Goal: Task Accomplishment & Management: Use online tool/utility

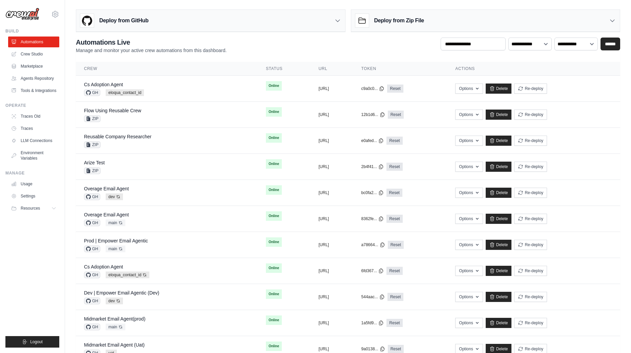
click at [17, 243] on ul "Build Automations Crew Studio Marketplace Agents Repository Resources Blog" at bounding box center [32, 188] width 54 height 320
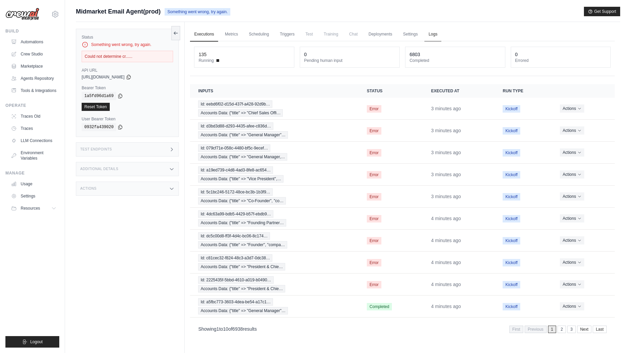
click at [436, 38] on link "Logs" at bounding box center [432, 34] width 17 height 14
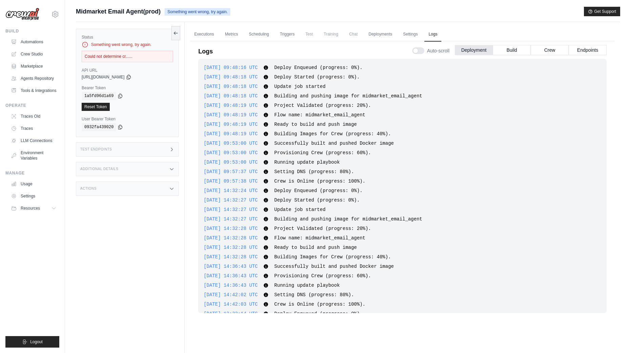
scroll to position [875, 0]
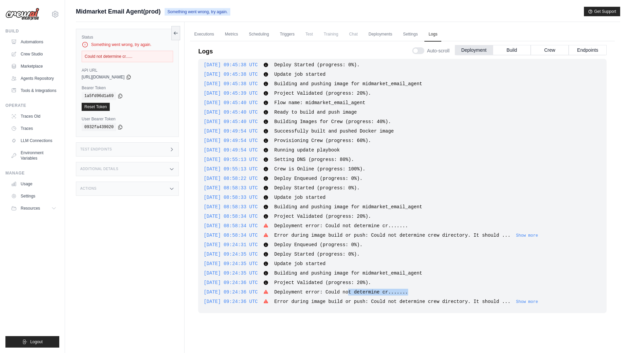
drag, startPoint x: 361, startPoint y: 293, endPoint x: 431, endPoint y: 293, distance: 69.4
click at [431, 293] on div "2025-09-26 09:24:36 UTC Deployment error: Could not determine cr....... Show mo…" at bounding box center [401, 292] width 397 height 7
click at [536, 299] on button "Show more" at bounding box center [527, 301] width 22 height 5
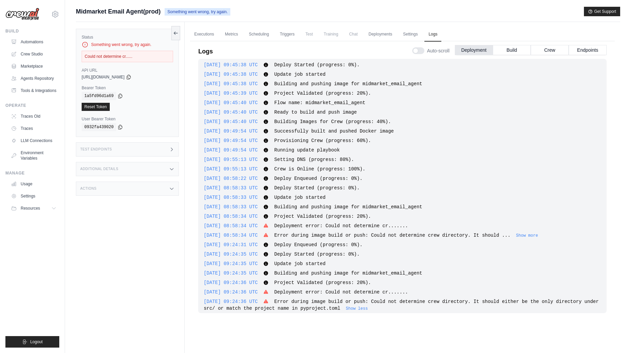
scroll to position [881, 0]
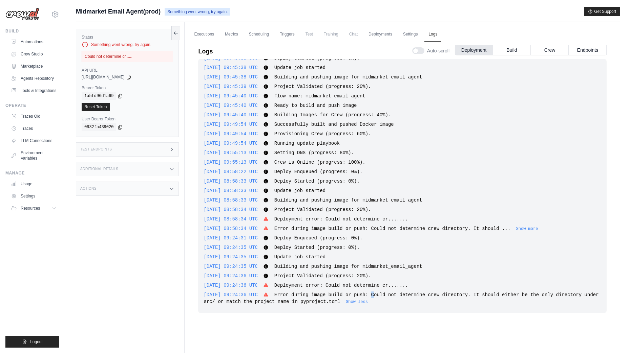
click at [382, 297] on span "Error during image build or push: Could not determine crew directory. It should…" at bounding box center [400, 298] width 395 height 12
click at [382, 293] on span "Error during image build or push: Could not determine crew directory. It should…" at bounding box center [400, 298] width 395 height 12
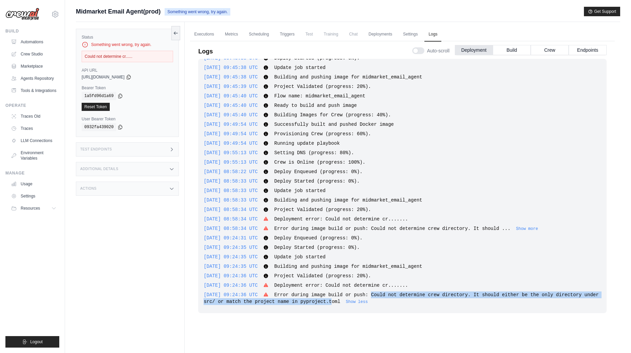
drag, startPoint x: 382, startPoint y: 293, endPoint x: 350, endPoint y: 302, distance: 33.3
click at [350, 302] on span "Error during image build or push: Could not determine crew directory. It should…" at bounding box center [400, 298] width 395 height 12
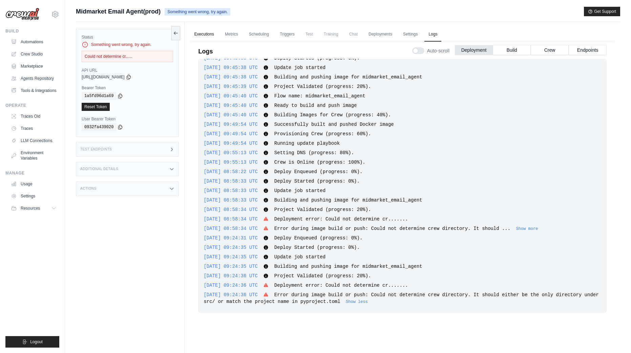
click at [204, 37] on link "Executions" at bounding box center [204, 34] width 28 height 14
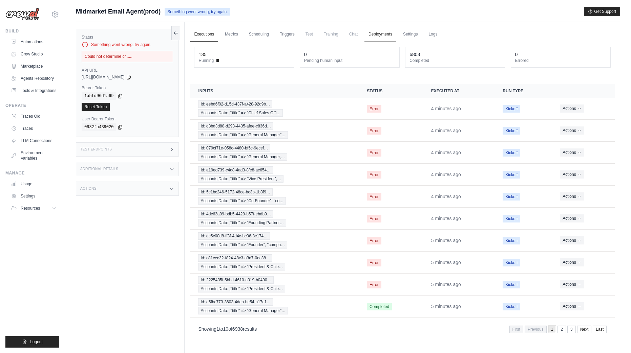
click at [381, 35] on link "Deployments" at bounding box center [380, 34] width 32 height 14
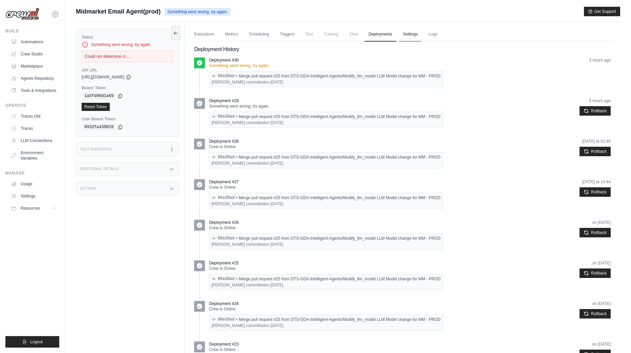
click at [408, 33] on link "Settings" at bounding box center [410, 34] width 23 height 14
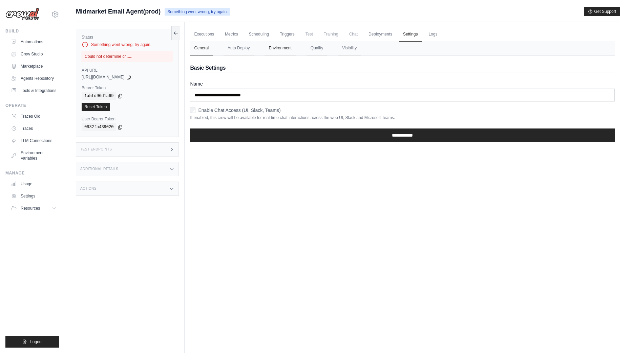
click at [280, 50] on button "Environment" at bounding box center [279, 48] width 31 height 14
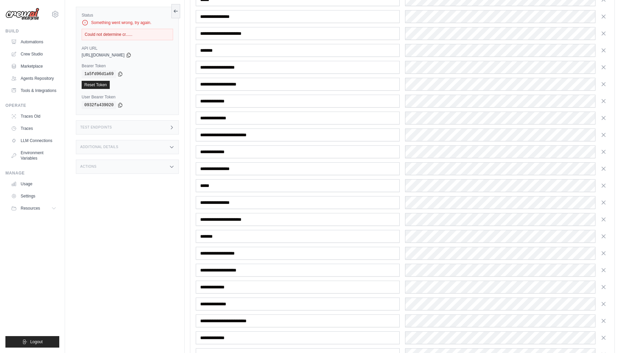
scroll to position [192, 0]
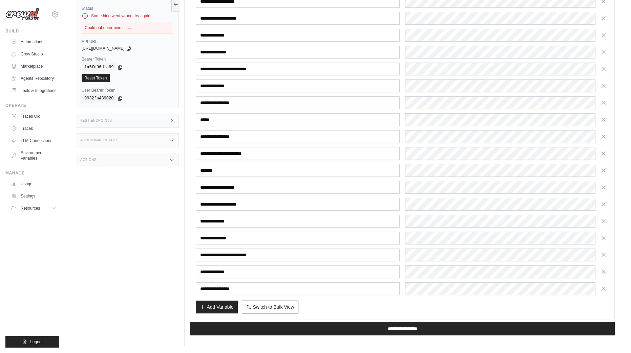
click at [506, 263] on div "**********" at bounding box center [402, 111] width 413 height 368
click at [445, 128] on div "**********" at bounding box center [402, 111] width 413 height 368
click at [445, 61] on div "**********" at bounding box center [402, 111] width 413 height 368
click at [138, 200] on div "Status Something went wrong, try again. Could not determine cr...... API URL co…" at bounding box center [130, 169] width 109 height 353
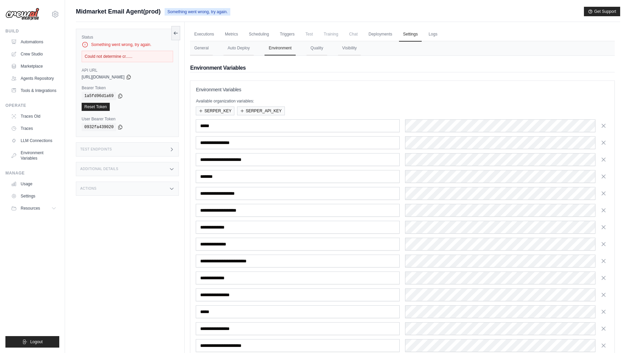
click at [130, 200] on div "Status Something went wrong, try again. Could not determine cr...... API URL co…" at bounding box center [130, 198] width 109 height 353
click at [130, 198] on div "Status Something went wrong, try again. Could not determine cr...... API URL co…" at bounding box center [130, 198] width 109 height 353
click at [126, 194] on div "Actions" at bounding box center [127, 189] width 103 height 14
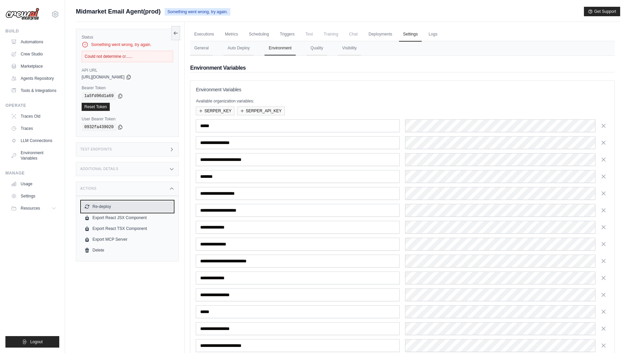
click at [100, 207] on button "Re-deploy" at bounding box center [127, 206] width 91 height 11
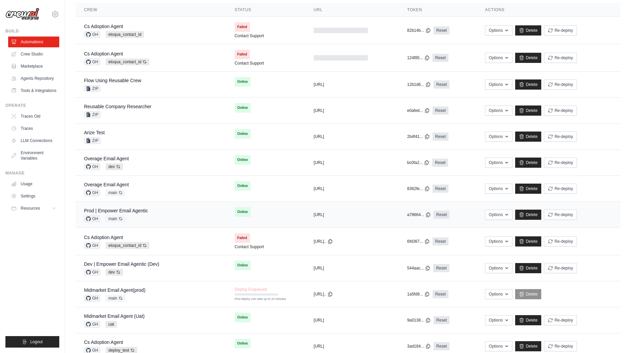
scroll to position [127, 0]
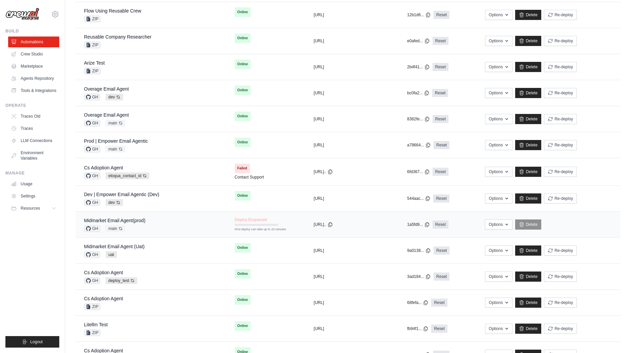
click at [152, 229] on div "Midmarket Email Agent(prod) GH main Auto-deploy enabled" at bounding box center [151, 224] width 134 height 15
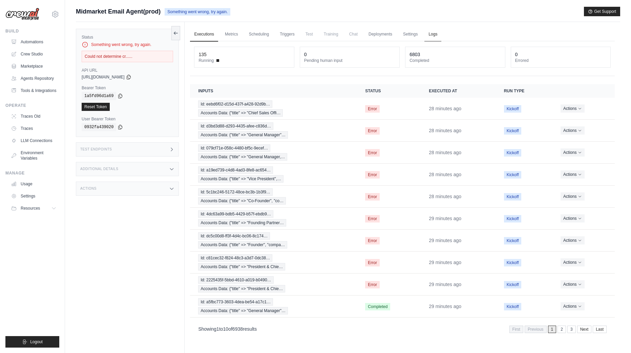
click at [433, 34] on link "Logs" at bounding box center [432, 34] width 17 height 14
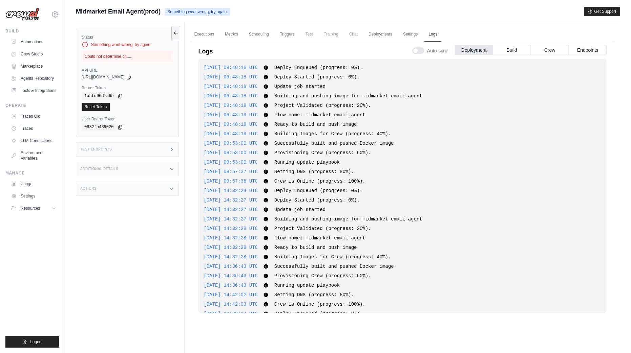
scroll to position [941, 0]
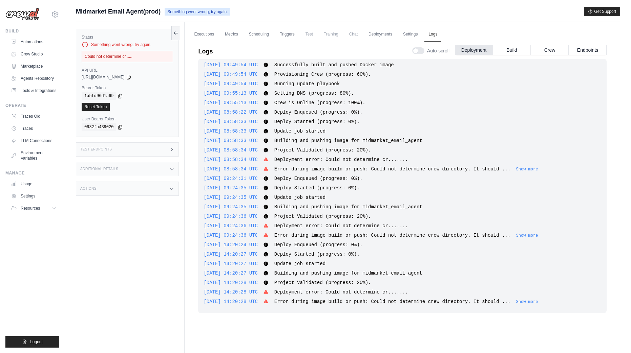
click at [126, 300] on div "Status Something went wrong, try again. Could not determine cr...... API URL co…" at bounding box center [130, 198] width 109 height 353
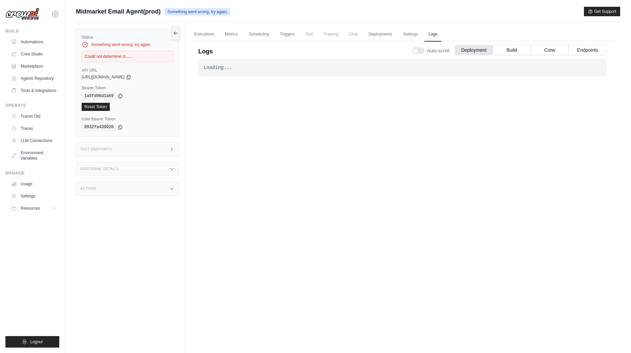
click at [441, 163] on div "Loading... . . . Failed" at bounding box center [402, 197] width 408 height 276
click at [132, 182] on div "Actions" at bounding box center [127, 189] width 103 height 14
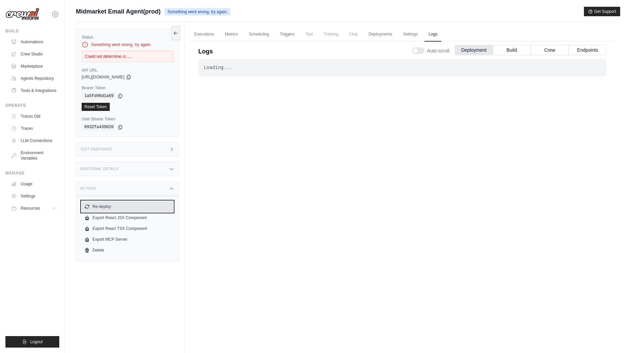
click at [131, 206] on button "Re-deploy" at bounding box center [127, 206] width 91 height 11
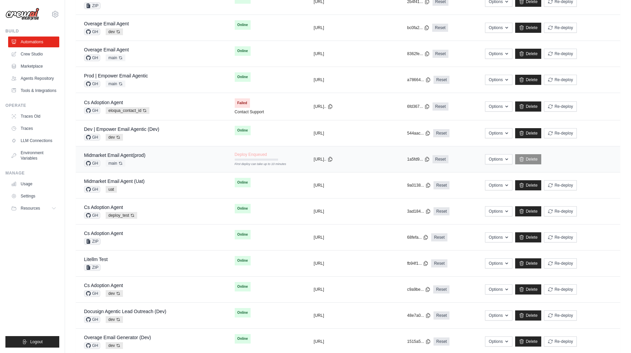
scroll to position [221, 0]
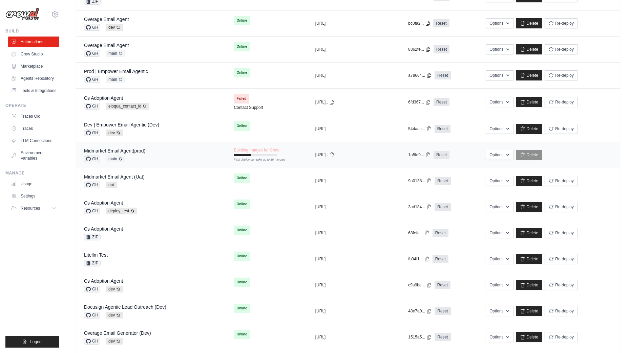
click at [147, 153] on div "Midmarket Email Agent(prod) GH main Auto-deploy enabled" at bounding box center [150, 155] width 133 height 15
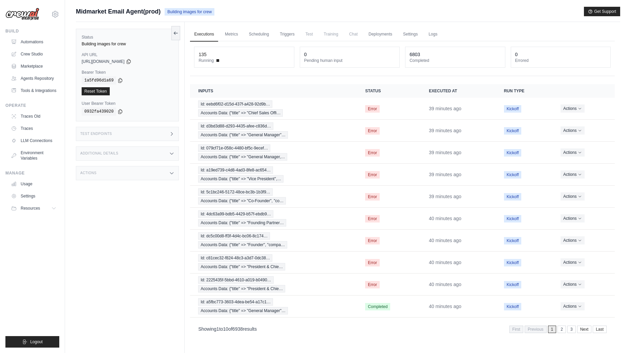
click at [156, 207] on div "Status Building images for crew API URL copied [URL][DOMAIN_NAME] Bearer Token …" at bounding box center [130, 198] width 109 height 353
click at [166, 215] on div "Status Building images for crew API URL copied [URL][DOMAIN_NAME] Bearer Token …" at bounding box center [130, 198] width 109 height 353
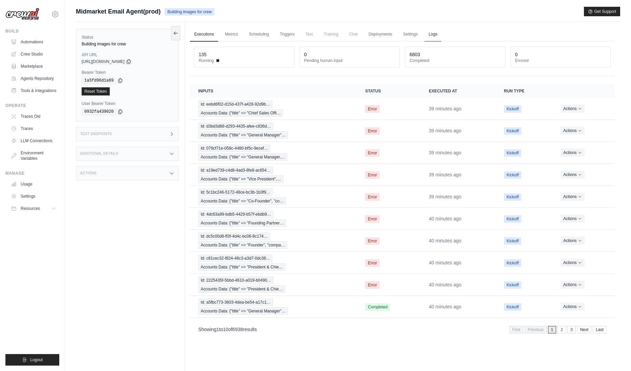
click at [429, 34] on link "Logs" at bounding box center [432, 34] width 17 height 14
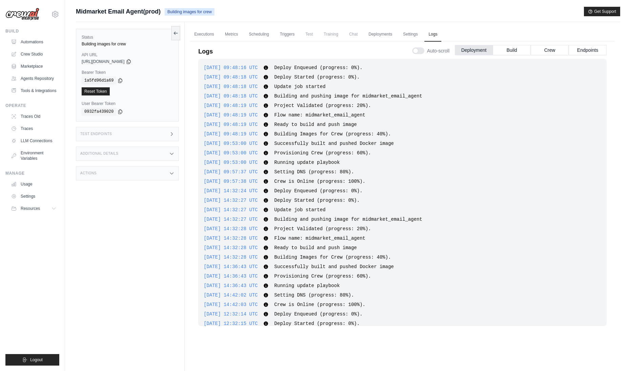
scroll to position [1011, 0]
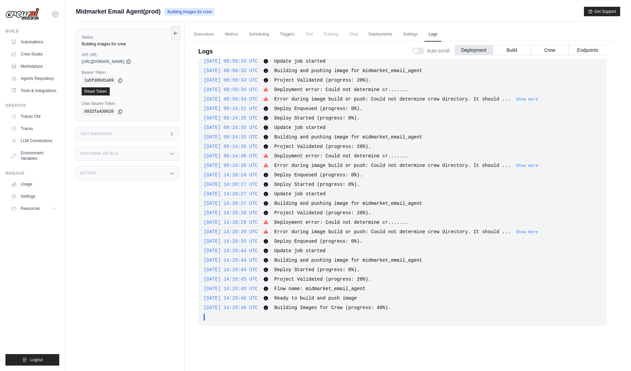
click at [127, 256] on div "Status Building images for crew API URL copied https://midmarket-email-agent-0b…" at bounding box center [130, 207] width 109 height 371
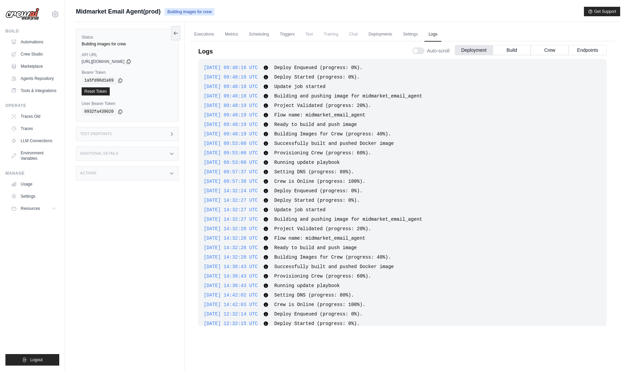
scroll to position [1039, 0]
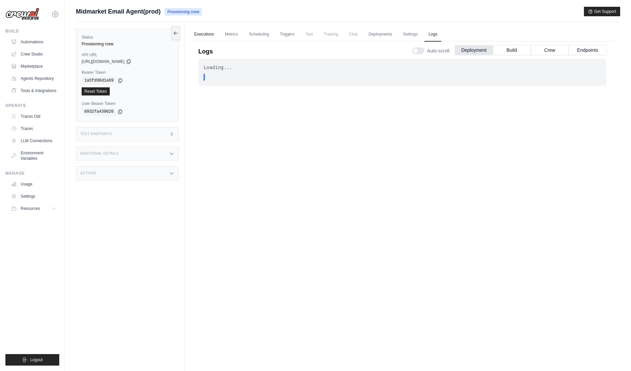
click at [203, 35] on link "Executions" at bounding box center [204, 34] width 28 height 14
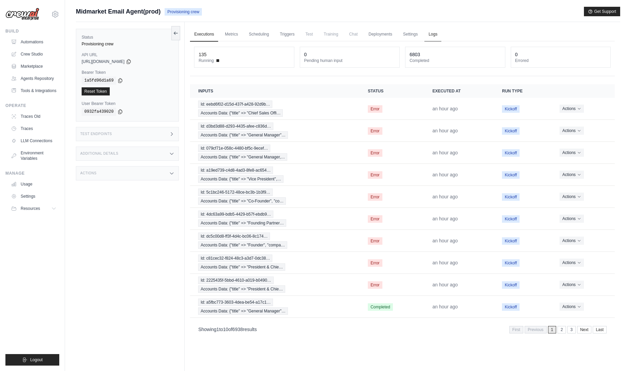
click at [433, 37] on link "Logs" at bounding box center [432, 34] width 17 height 14
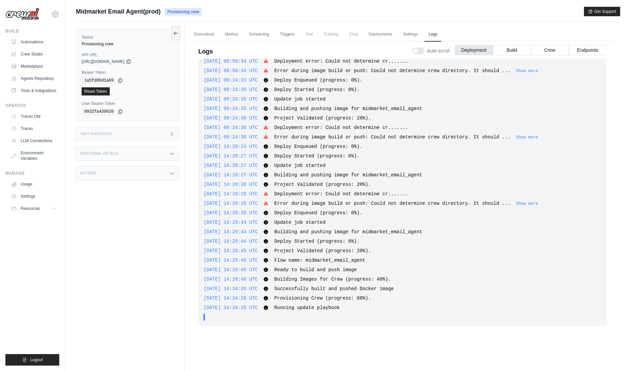
scroll to position [1033, 0]
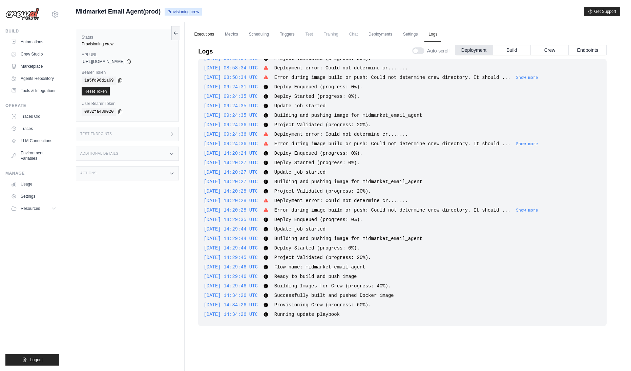
click at [202, 33] on link "Executions" at bounding box center [204, 34] width 28 height 14
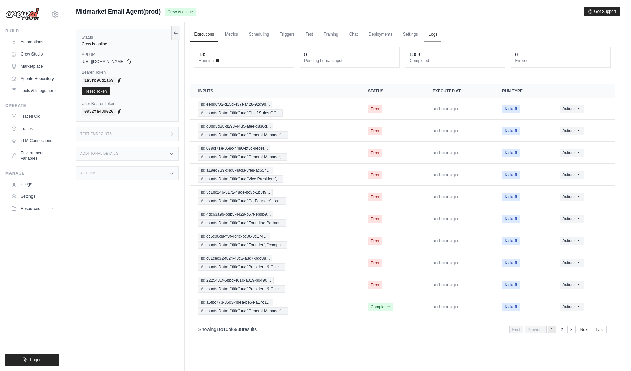
click at [429, 35] on link "Logs" at bounding box center [432, 34] width 17 height 14
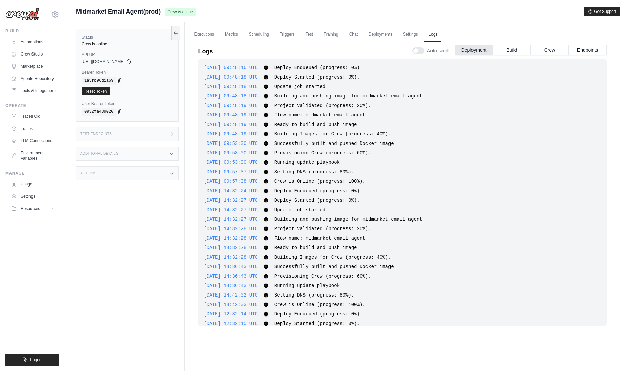
scroll to position [1052, 0]
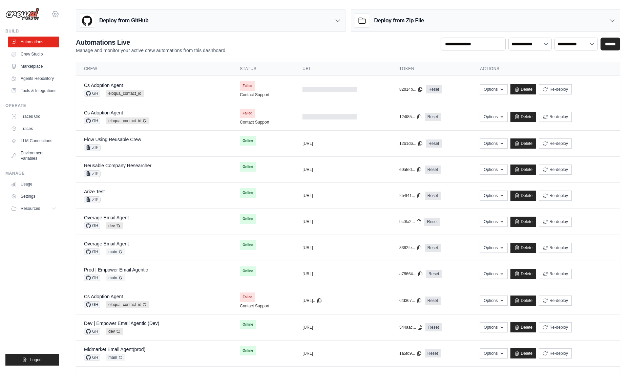
click at [52, 15] on icon at bounding box center [55, 14] width 8 height 8
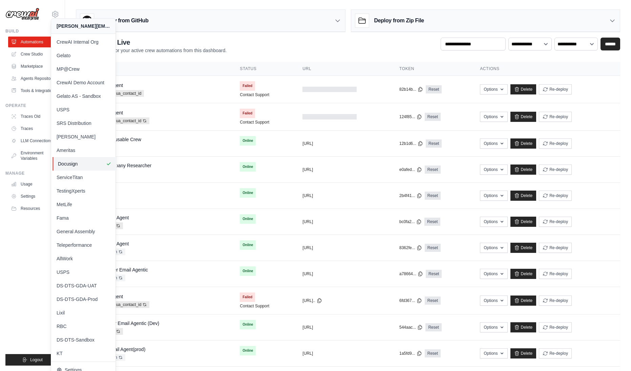
click at [73, 166] on span "Docusign" at bounding box center [84, 163] width 53 height 7
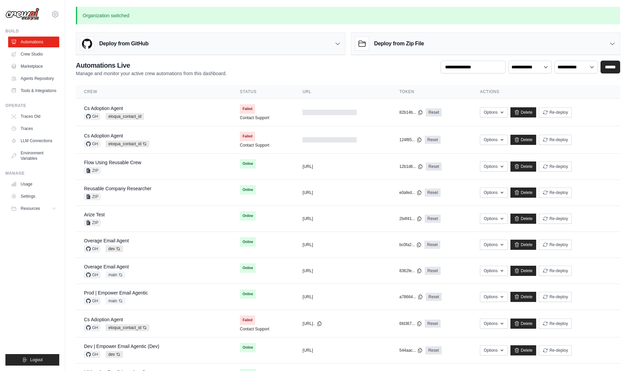
click at [281, 61] on div "**********" at bounding box center [348, 69] width 544 height 16
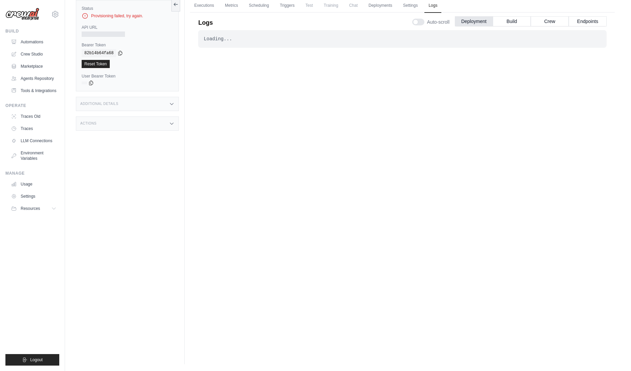
click at [336, 100] on div "Loading... . . . Failed" at bounding box center [402, 175] width 408 height 291
click at [195, 4] on link "Executions" at bounding box center [204, 6] width 28 height 14
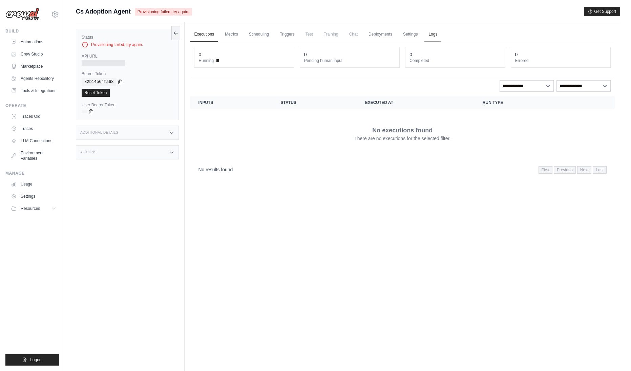
click at [432, 35] on link "Logs" at bounding box center [432, 34] width 17 height 14
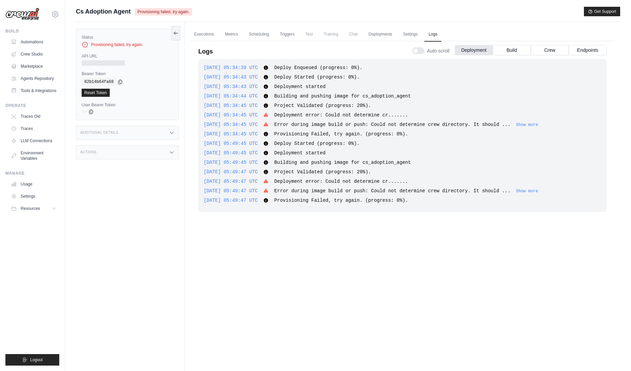
click at [145, 155] on div "Actions" at bounding box center [127, 152] width 103 height 14
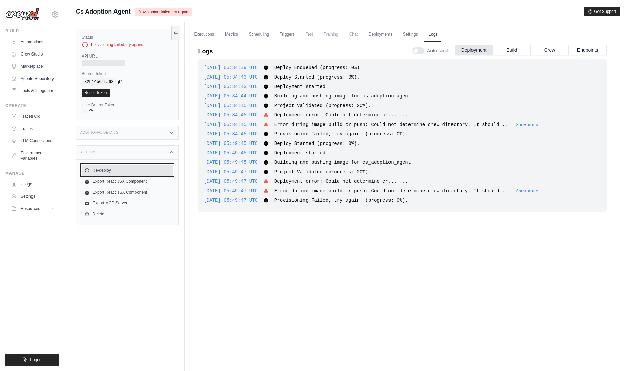
click at [96, 168] on button "Re-deploy" at bounding box center [127, 170] width 91 height 11
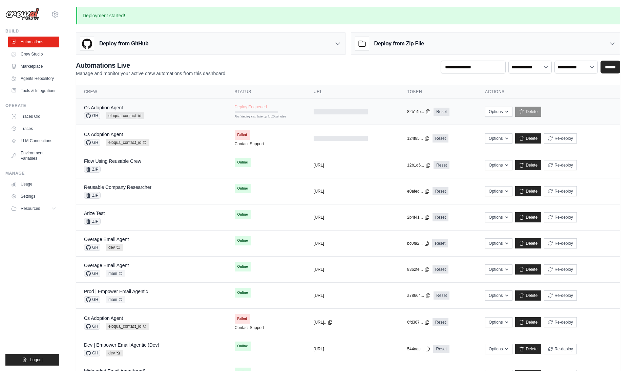
click at [146, 110] on div "Cs Adoption Agent GH eloqua_contact_id" at bounding box center [151, 111] width 134 height 15
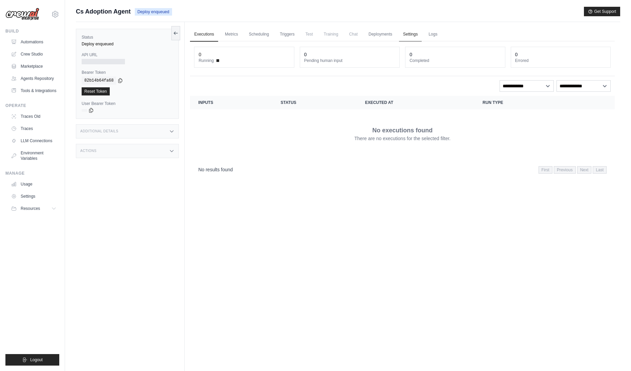
click at [409, 30] on link "Settings" at bounding box center [410, 34] width 23 height 14
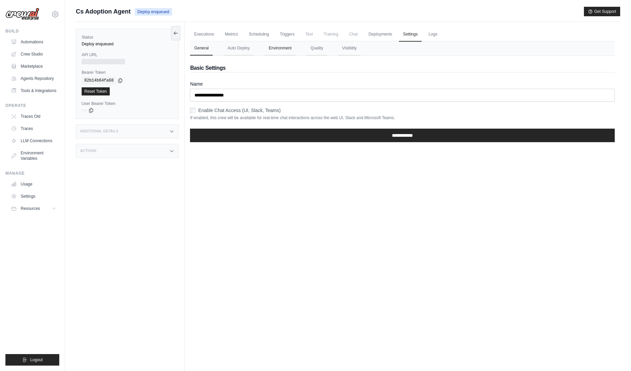
click at [282, 52] on button "Environment" at bounding box center [279, 48] width 31 height 14
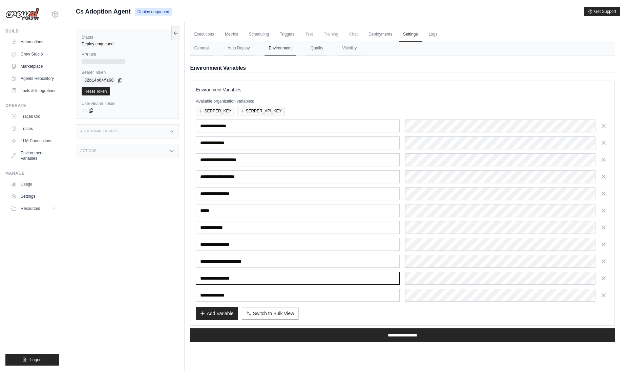
drag, startPoint x: 313, startPoint y: 308, endPoint x: 424, endPoint y: 347, distance: 117.8
click at [399, 349] on div "Executions Metrics Scheduling Triggers Test Training Chat Deployments Settings …" at bounding box center [401, 207] width 435 height 371
click at [471, 361] on div "Executions Metrics Scheduling Triggers Test Training Chat Deployments Settings …" at bounding box center [401, 207] width 435 height 371
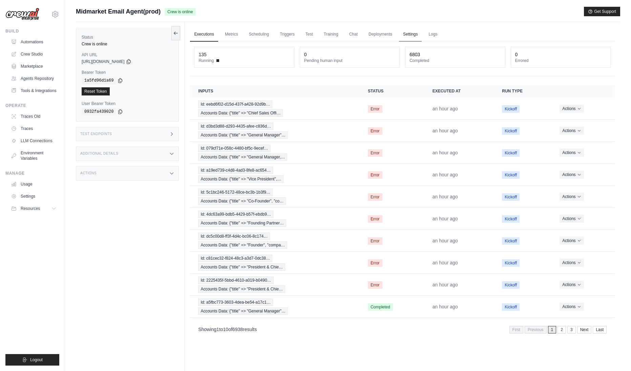
click at [416, 32] on link "Settings" at bounding box center [410, 34] width 23 height 14
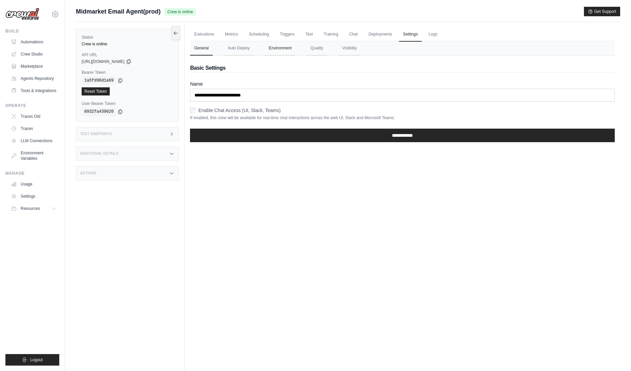
click at [276, 51] on button "Environment" at bounding box center [279, 48] width 31 height 14
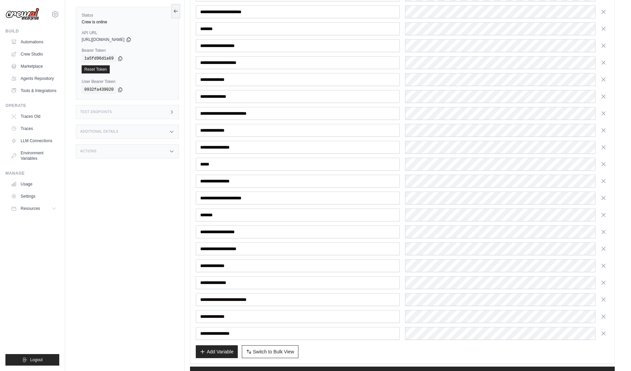
scroll to position [134, 0]
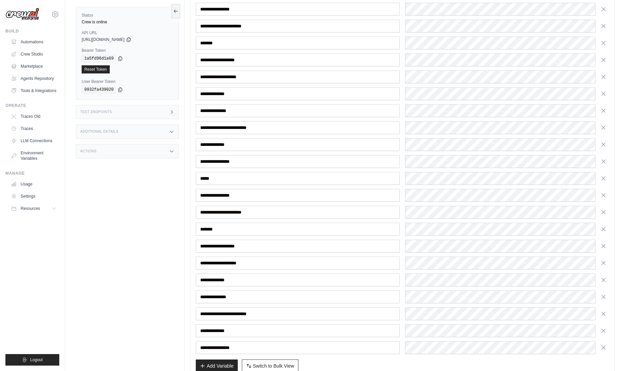
click at [82, 194] on div "Status Crew is online API URL copied https://midmarket-email-agent-0bcea3b1-b64…" at bounding box center [130, 185] width 109 height 371
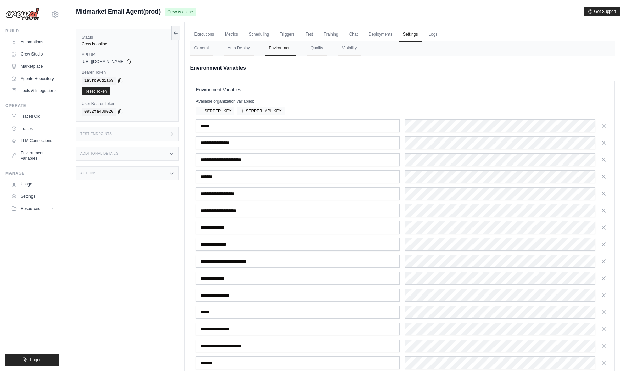
click at [129, 221] on div "Status Crew is online API URL copied https://midmarket-email-agent-0bcea3b1-b64…" at bounding box center [130, 207] width 109 height 371
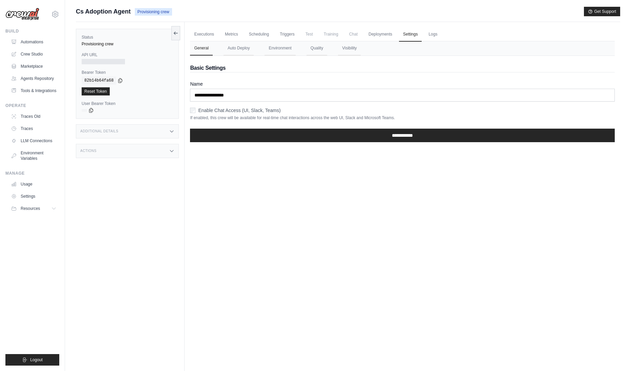
click at [142, 209] on div "Status Provisioning crew API URL Bearer Token copied 82b14b64fa68 Reset Token U…" at bounding box center [130, 207] width 109 height 371
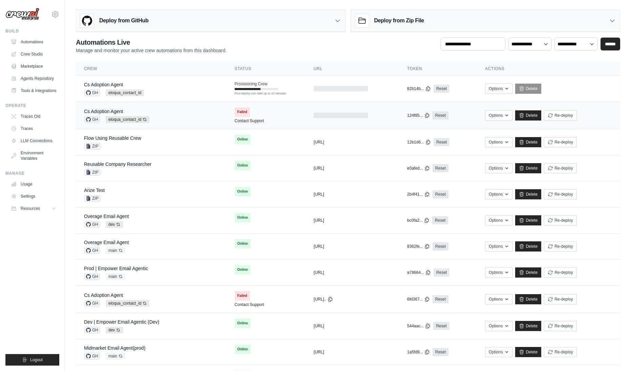
click at [180, 116] on div "Cs Adoption Agent GH eloqua_contact_id Auto-deploy enabled" at bounding box center [151, 115] width 134 height 15
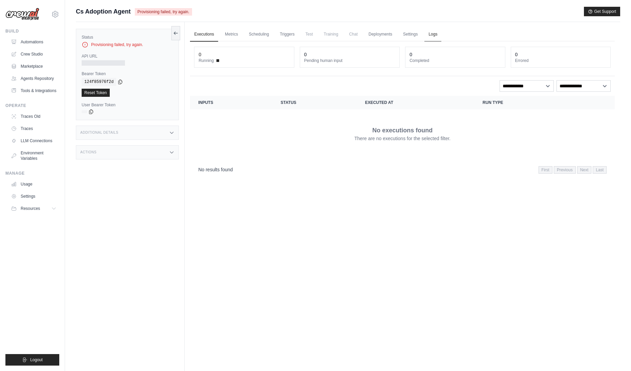
click at [431, 35] on link "Logs" at bounding box center [432, 34] width 17 height 14
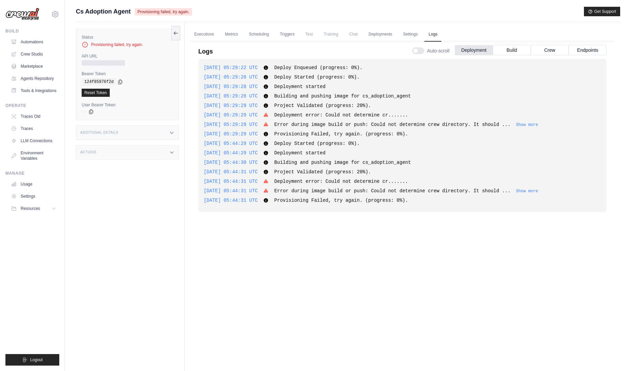
click at [111, 151] on div "Actions" at bounding box center [127, 152] width 103 height 14
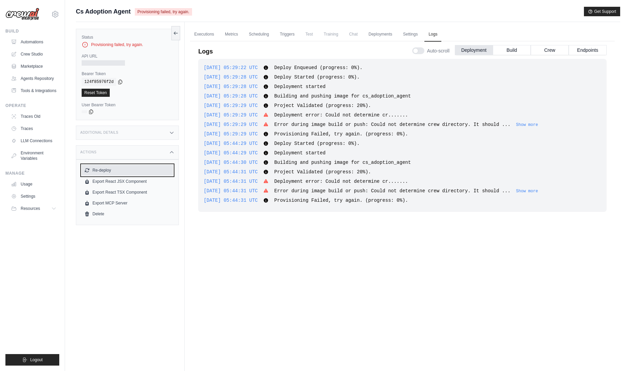
click at [114, 170] on button "Re-deploy" at bounding box center [127, 170] width 91 height 11
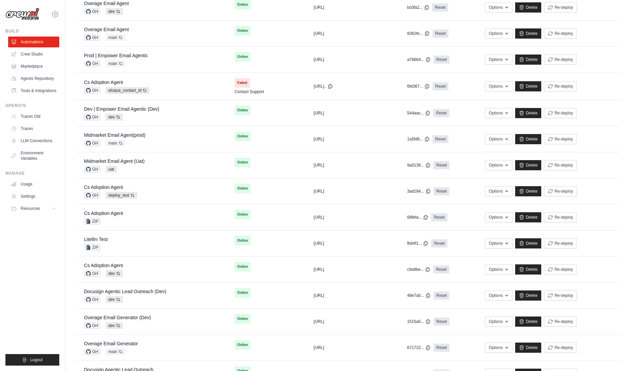
scroll to position [165, 0]
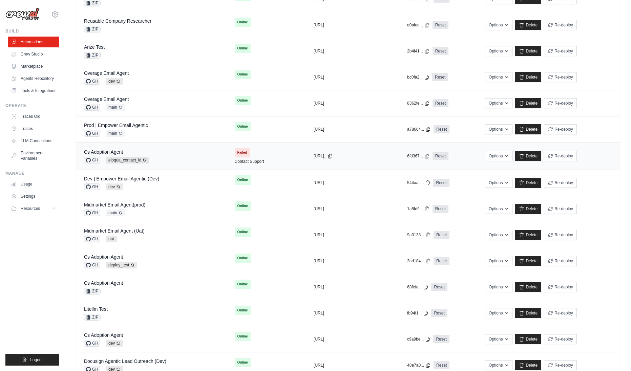
click at [162, 154] on div "Cs Adoption Agent GH eloqua_contact_id Auto-deploy enabled" at bounding box center [151, 156] width 134 height 15
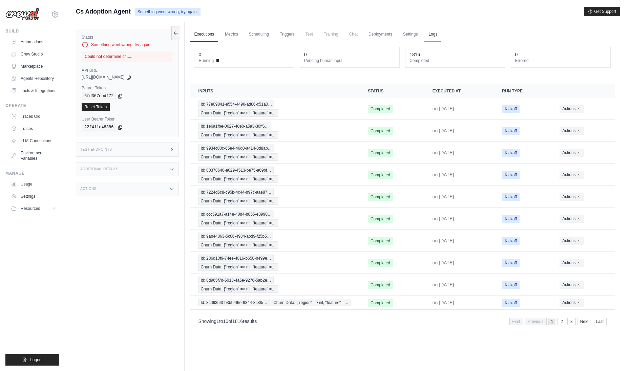
click at [429, 33] on link "Logs" at bounding box center [432, 34] width 17 height 14
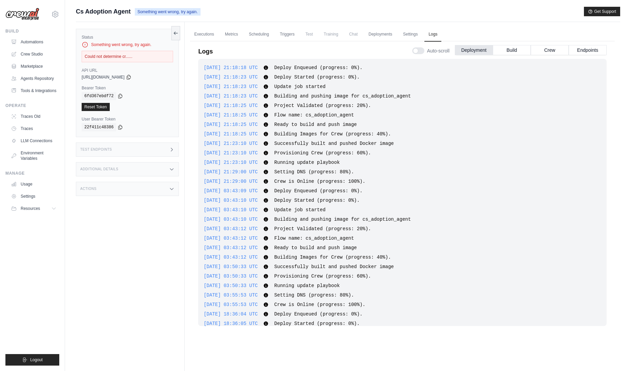
scroll to position [1431, 0]
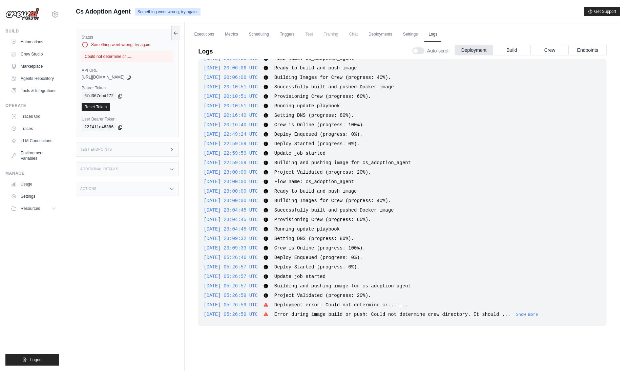
click at [113, 189] on div "Actions" at bounding box center [127, 189] width 103 height 14
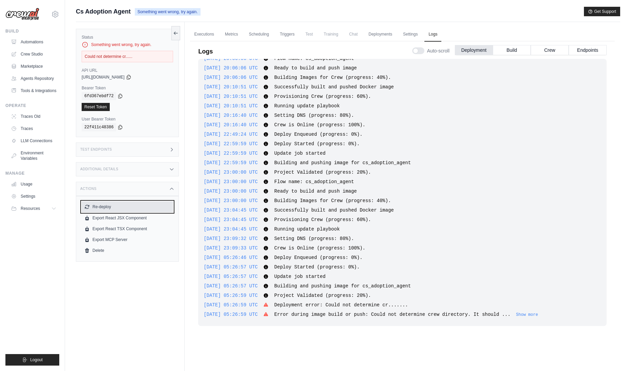
click at [115, 205] on button "Re-deploy" at bounding box center [127, 206] width 91 height 11
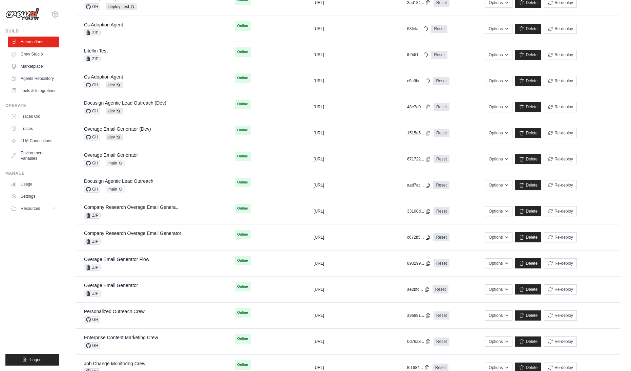
scroll to position [446, 0]
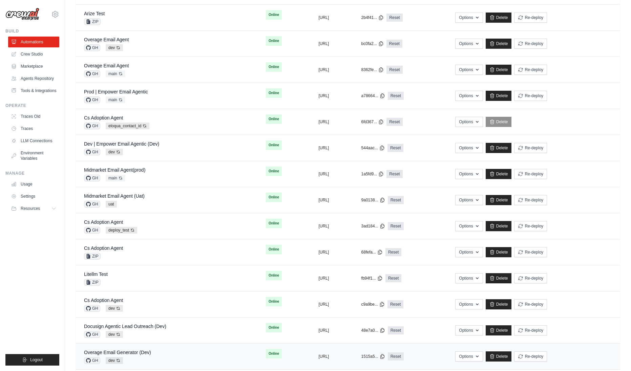
scroll to position [343, 0]
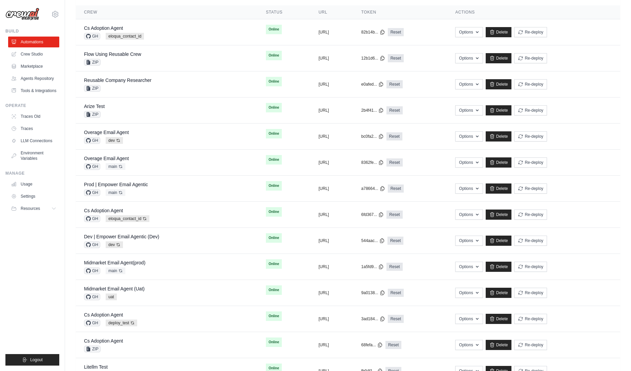
scroll to position [22, 0]
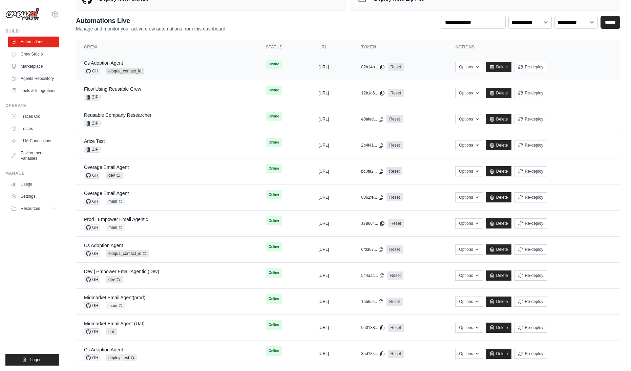
click at [101, 62] on link "Cs Adoption Agent" at bounding box center [103, 62] width 39 height 5
click at [109, 87] on link "Flow Using Reusable Crew" at bounding box center [112, 88] width 57 height 5
click at [116, 115] on link "Reusable Company Researcher" at bounding box center [117, 114] width 67 height 5
click at [96, 141] on link "Arize Test" at bounding box center [94, 140] width 21 height 5
click at [114, 164] on div "Overage Email Agent" at bounding box center [106, 167] width 45 height 7
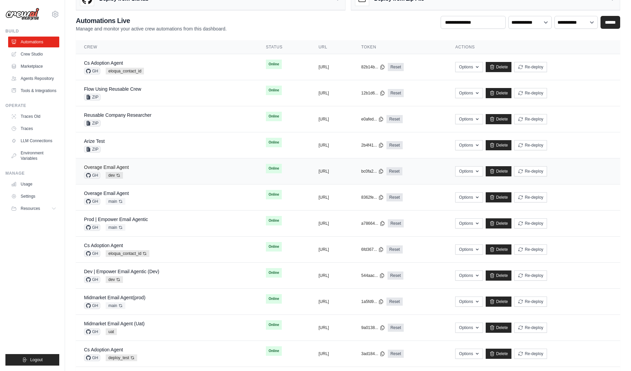
click at [100, 168] on link "Overage Email Agent" at bounding box center [106, 167] width 45 height 5
click at [97, 194] on link "Overage Email Agent" at bounding box center [106, 193] width 45 height 5
click at [101, 218] on link "Prod | Empower Email Agentic" at bounding box center [116, 219] width 64 height 5
click at [100, 245] on link "Cs Adoption Agent" at bounding box center [103, 245] width 39 height 5
click at [98, 271] on link "Dev | Empower Email Agentic (Dev)" at bounding box center [121, 271] width 75 height 5
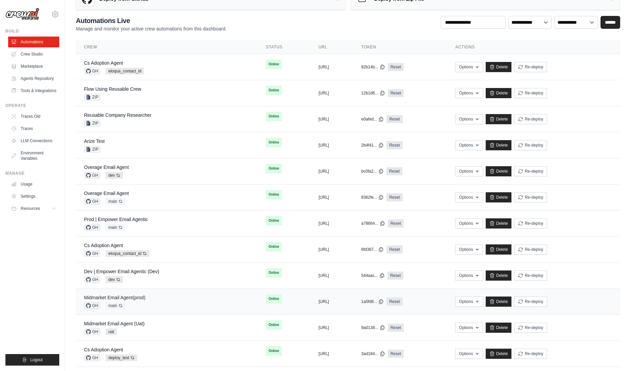
click at [98, 298] on link "Midmarket Email Agent(prod)" at bounding box center [114, 297] width 61 height 5
click at [101, 324] on link "Midmarket Email Agent (Uat)" at bounding box center [114, 323] width 61 height 5
click at [102, 348] on link "Cs Adoption Agent" at bounding box center [103, 349] width 39 height 5
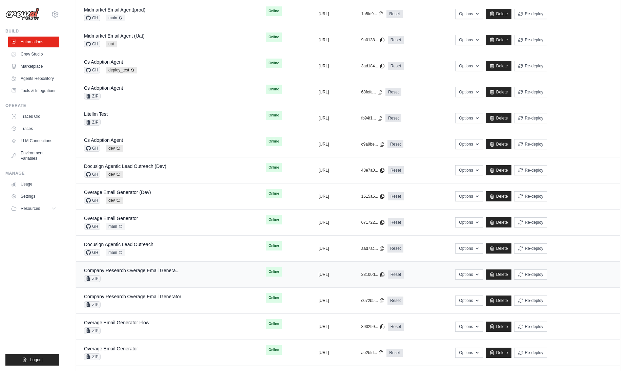
scroll to position [314, 0]
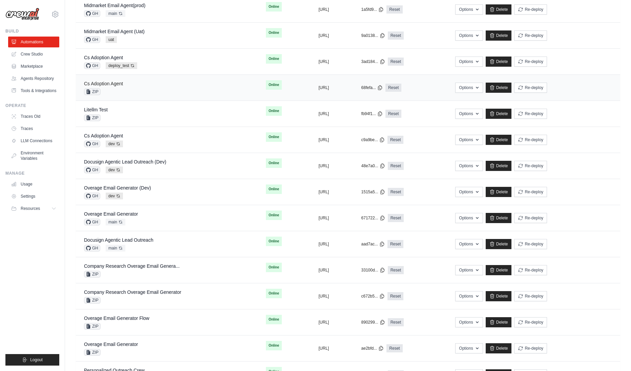
click at [99, 83] on link "Cs Adoption Agent" at bounding box center [103, 83] width 39 height 5
click at [101, 110] on link "Litellm Test" at bounding box center [96, 109] width 24 height 5
click at [103, 135] on link "Cs Adoption Agent" at bounding box center [103, 135] width 39 height 5
click at [106, 160] on link "Docusign Agentic Lead Outreach (Dev)" at bounding box center [125, 161] width 82 height 5
click at [103, 188] on link "Overage Email Generator (Dev)" at bounding box center [117, 187] width 67 height 5
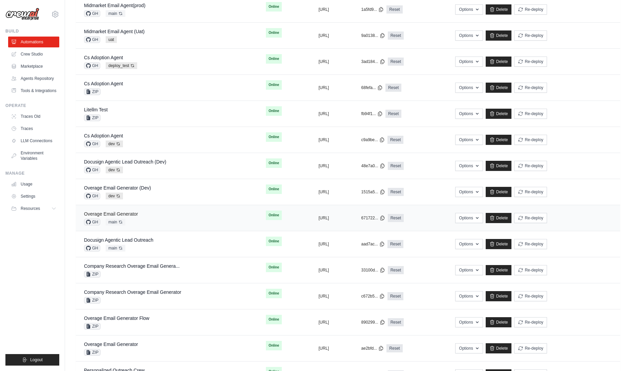
click at [104, 215] on link "Overage Email Generator" at bounding box center [111, 213] width 54 height 5
click at [103, 239] on link "Docusign Agentic Lead Outreach" at bounding box center [118, 239] width 69 height 5
click at [107, 266] on link "Company Research Overage Email Genera..." at bounding box center [131, 265] width 95 height 5
click at [104, 293] on link "Company Research Overage Email Generator" at bounding box center [132, 291] width 97 height 5
click at [104, 319] on link "Overage Email Generator Flow" at bounding box center [116, 317] width 65 height 5
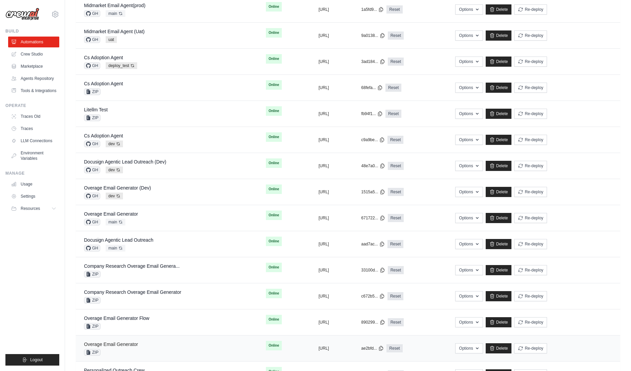
click at [117, 344] on link "Overage Email Generator" at bounding box center [111, 344] width 54 height 5
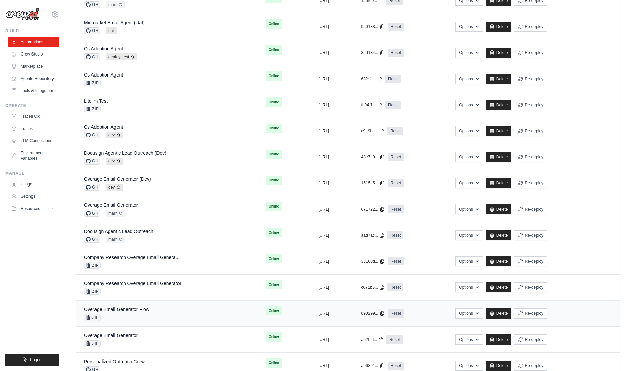
scroll to position [331, 0]
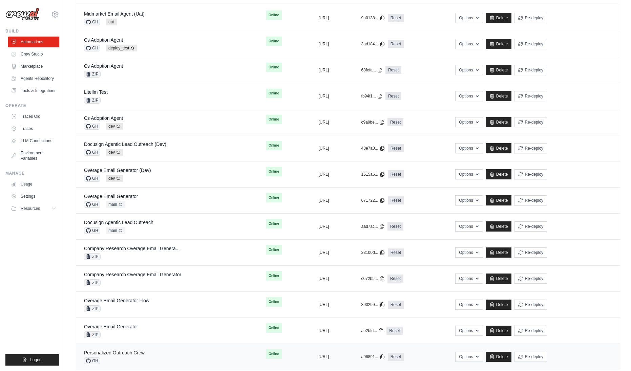
click at [126, 353] on link "Personalized Outreach Crew" at bounding box center [114, 352] width 61 height 5
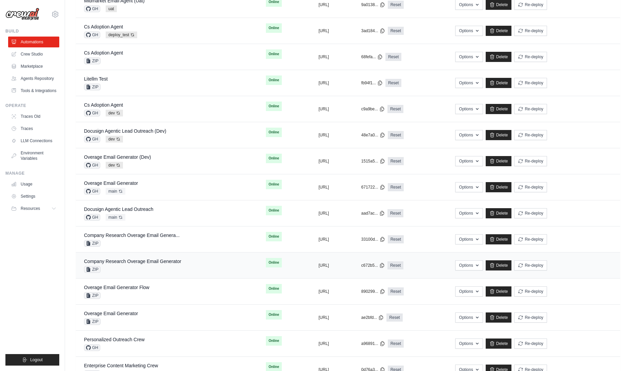
scroll to position [353, 0]
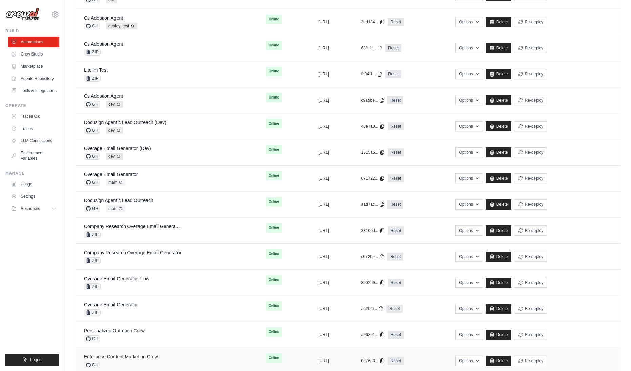
click at [138, 359] on link "Enterprise Content Marketing Crew" at bounding box center [121, 356] width 74 height 5
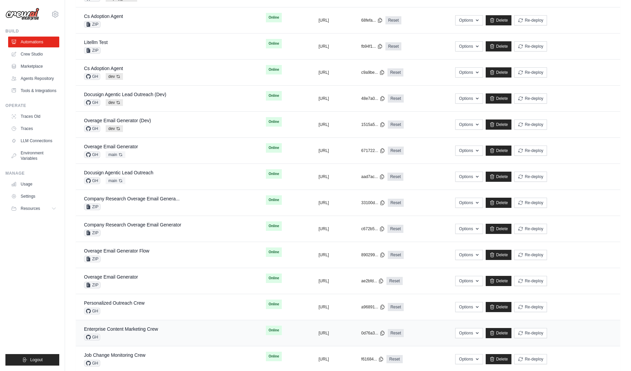
scroll to position [397, 0]
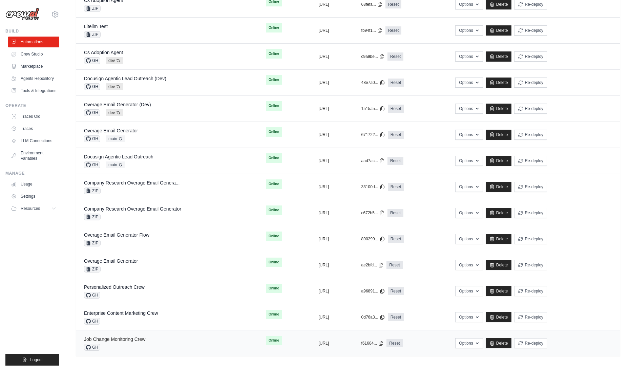
click at [130, 341] on link "Job Change Monitoring Crew" at bounding box center [114, 338] width 61 height 5
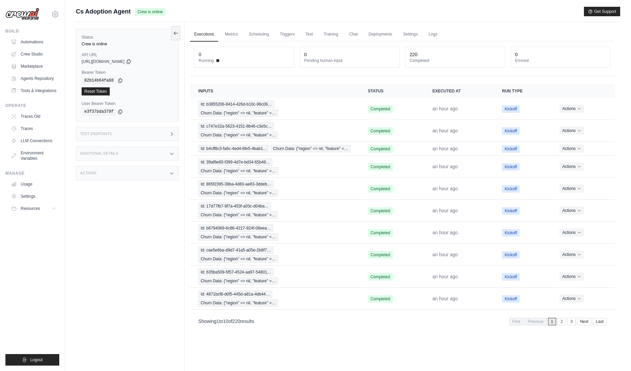
click at [151, 131] on div "Test Endpoints" at bounding box center [127, 134] width 103 height 14
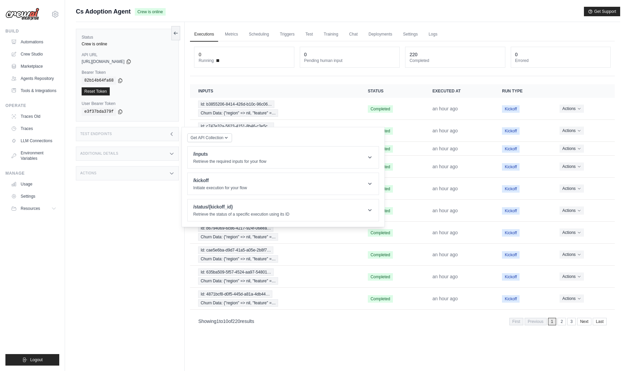
click at [221, 146] on div "Get API Collection Postman API Collection /inputs Retrieve the required inputs …" at bounding box center [283, 177] width 192 height 89
click at [226, 152] on h1 "/inputs" at bounding box center [229, 154] width 73 height 7
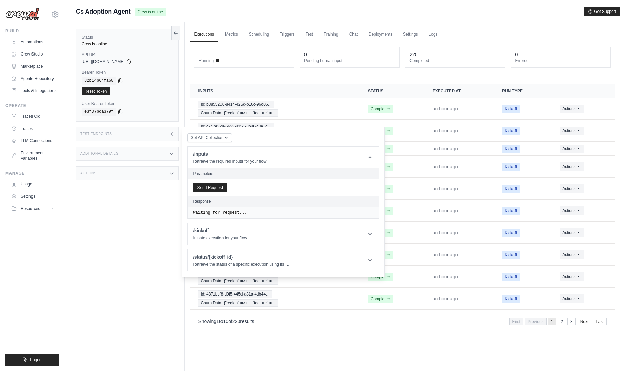
click at [205, 193] on div "Send Request" at bounding box center [283, 187] width 191 height 16
click at [206, 190] on button "Send Request" at bounding box center [210, 187] width 34 height 8
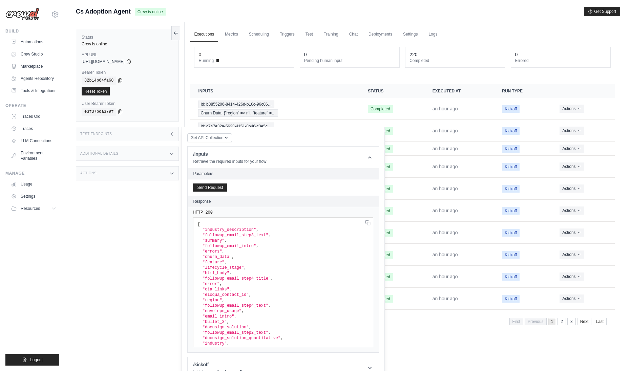
click at [149, 61] on div "https://cs-adoption-agent-e04a11f7-810a-472c-a1a4-f-df617d58.crewai.com" at bounding box center [127, 61] width 91 height 5
click at [131, 62] on icon at bounding box center [128, 61] width 5 height 5
click at [121, 80] on icon at bounding box center [119, 80] width 5 height 5
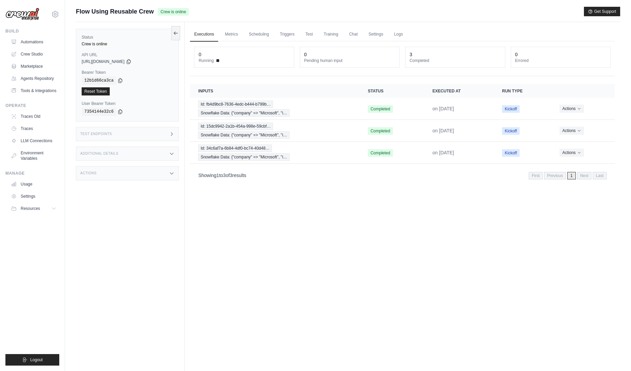
click at [110, 132] on h3 "Test Endpoints" at bounding box center [96, 134] width 32 height 4
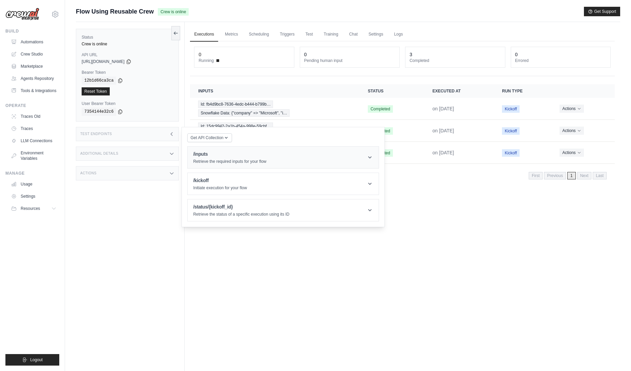
click at [228, 157] on h1 "/inputs" at bounding box center [229, 154] width 73 height 7
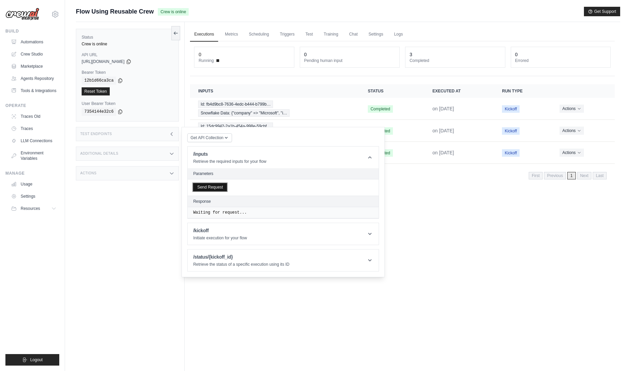
click at [219, 186] on button "Send Request" at bounding box center [210, 187] width 34 height 8
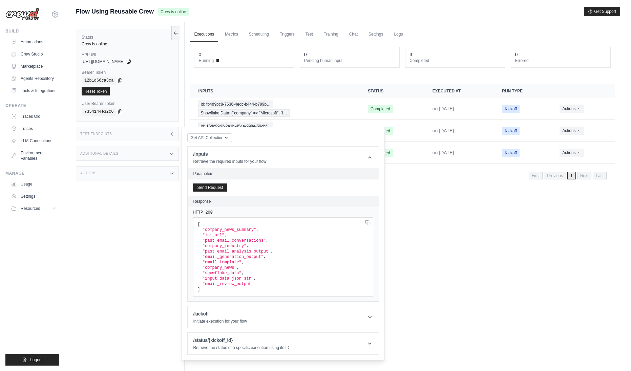
click at [131, 59] on icon at bounding box center [128, 61] width 5 height 5
click at [119, 81] on icon at bounding box center [120, 80] width 4 height 4
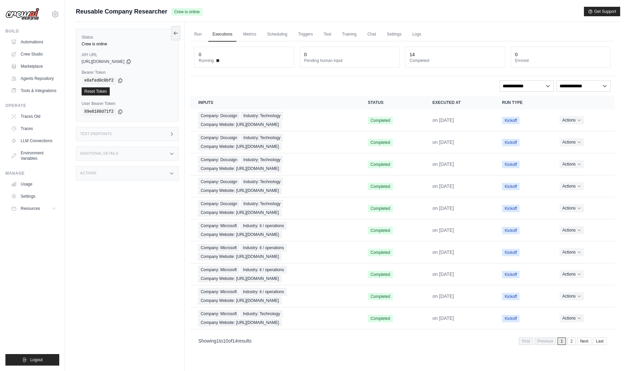
click at [121, 135] on div "Test Endpoints" at bounding box center [127, 134] width 103 height 14
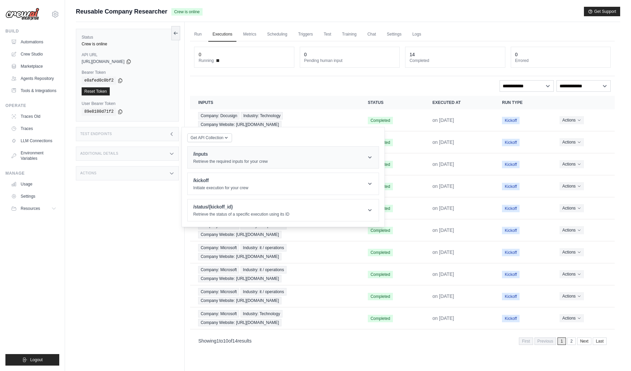
click at [231, 151] on h1 "/inputs" at bounding box center [230, 154] width 74 height 7
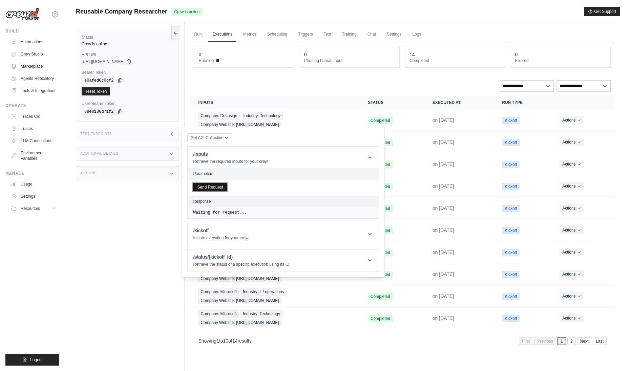
click at [209, 189] on button "Send Request" at bounding box center [210, 187] width 34 height 8
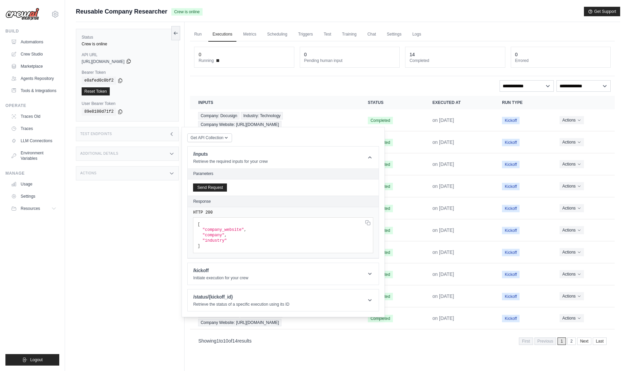
click at [131, 63] on icon at bounding box center [128, 61] width 5 height 5
click at [122, 80] on icon at bounding box center [119, 80] width 5 height 5
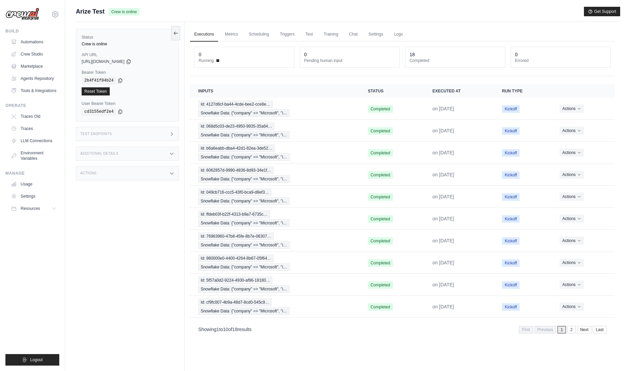
click at [136, 130] on div "Test Endpoints" at bounding box center [127, 134] width 103 height 14
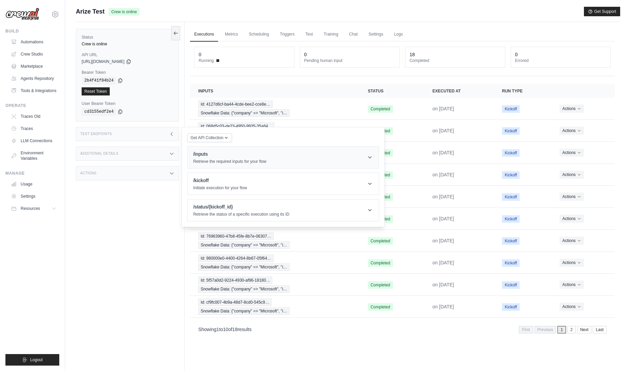
click at [220, 162] on p "Retrieve the required inputs for your flow" at bounding box center [229, 161] width 73 height 5
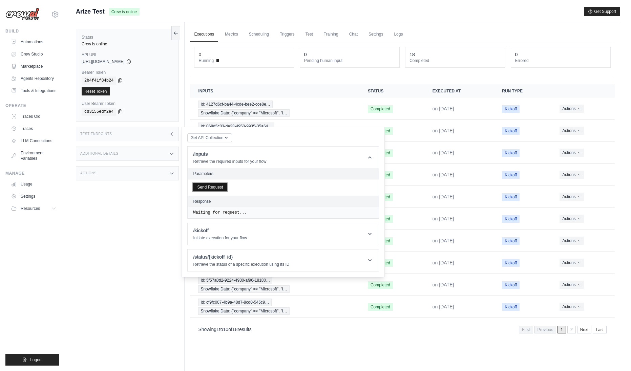
click at [197, 190] on button "Send Request" at bounding box center [210, 187] width 34 height 8
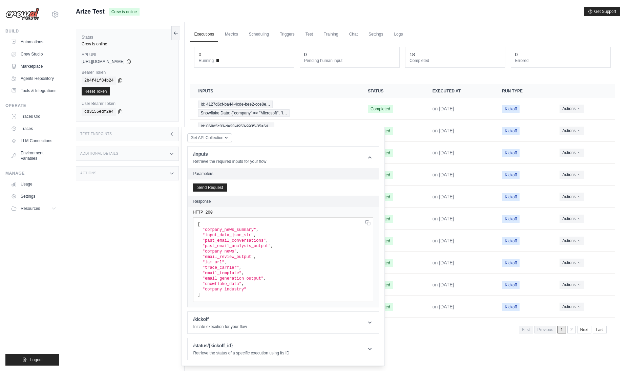
click at [143, 63] on div "https://arize-test-7f26e502-f4fd-4894-b6be-5a2b08f2-8c48f41f.crewai.com" at bounding box center [127, 61] width 91 height 5
click at [131, 63] on icon at bounding box center [128, 61] width 5 height 5
click at [119, 80] on icon at bounding box center [119, 80] width 5 height 5
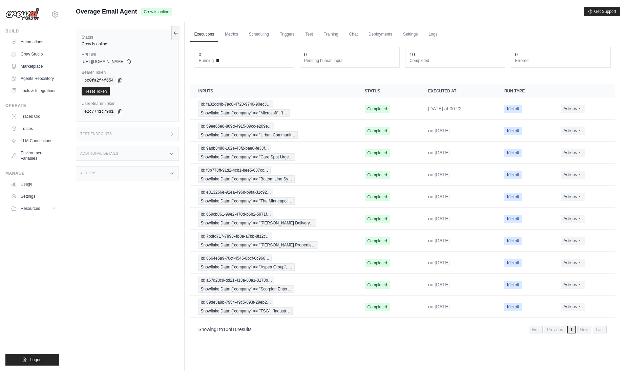
click at [114, 256] on div "Status Crew is online API URL copied https://overage-email-agent-4e867431-c69b-…" at bounding box center [130, 207] width 109 height 371
click at [130, 63] on icon at bounding box center [129, 61] width 4 height 4
click at [119, 80] on icon at bounding box center [119, 80] width 5 height 5
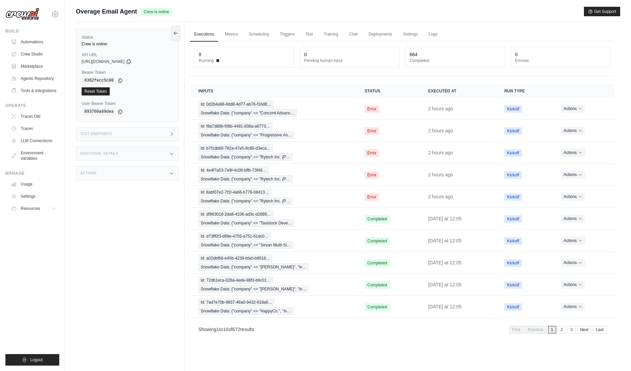
click at [170, 130] on div "Test Endpoints" at bounding box center [127, 134] width 103 height 14
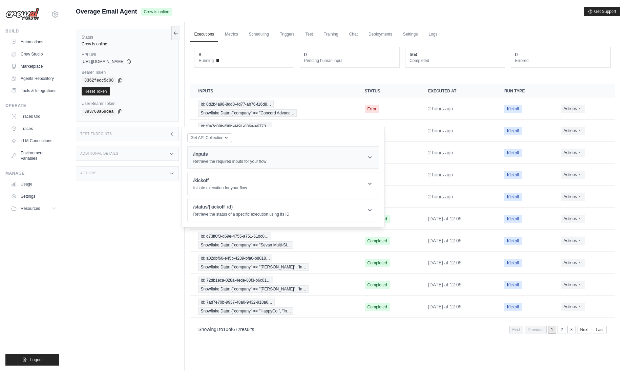
click at [224, 152] on h1 "/inputs" at bounding box center [229, 154] width 73 height 7
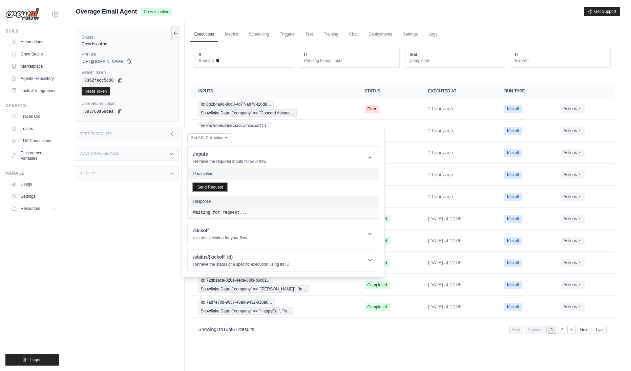
click at [210, 189] on button "Send Request" at bounding box center [210, 187] width 34 height 8
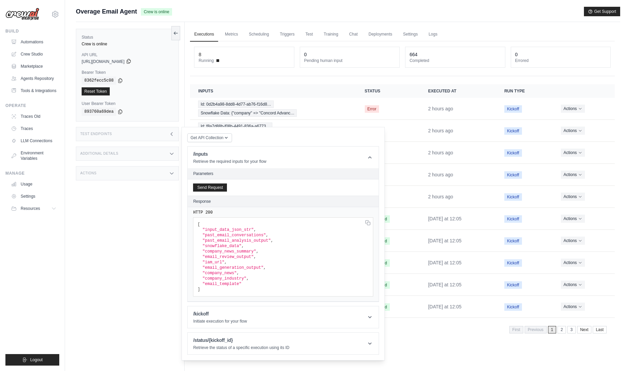
click at [130, 61] on icon at bounding box center [129, 61] width 4 height 4
click at [120, 80] on icon at bounding box center [119, 80] width 5 height 5
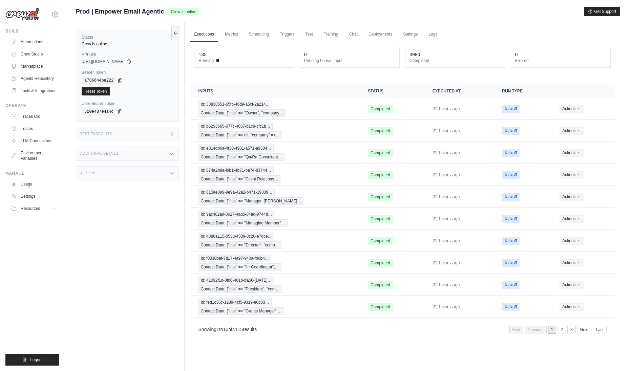
click at [146, 133] on div "Test Endpoints" at bounding box center [127, 134] width 103 height 14
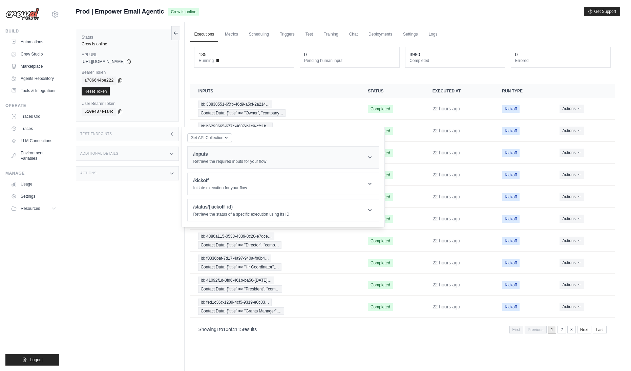
click at [231, 157] on h1 "/inputs" at bounding box center [229, 154] width 73 height 7
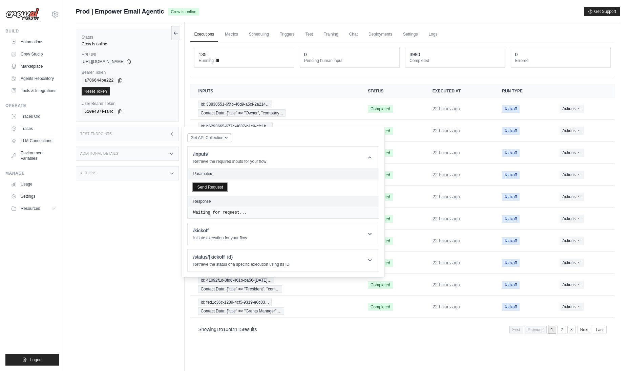
click at [224, 187] on button "Send Request" at bounding box center [210, 187] width 34 height 8
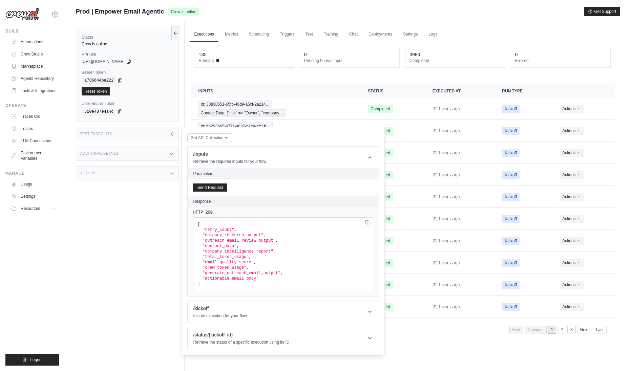
click at [131, 62] on icon at bounding box center [128, 61] width 5 height 5
click at [119, 79] on icon at bounding box center [120, 80] width 4 height 4
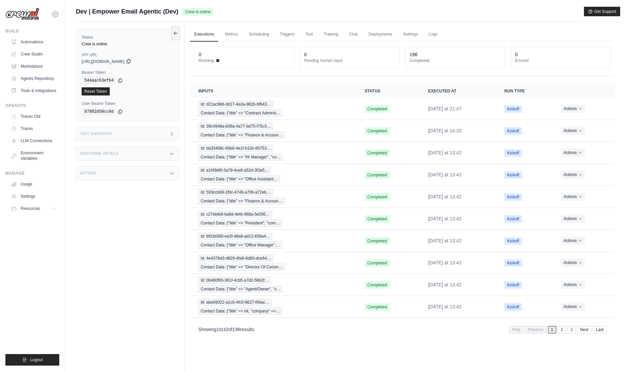
click at [131, 63] on icon at bounding box center [128, 61] width 5 height 5
click at [119, 79] on icon at bounding box center [120, 80] width 4 height 4
click at [173, 131] on icon at bounding box center [171, 133] width 5 height 5
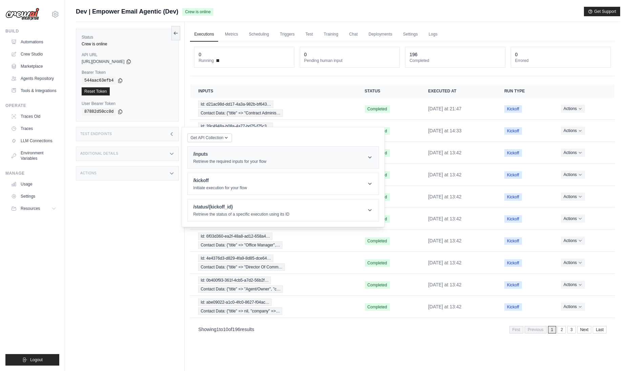
click at [244, 156] on h1 "/inputs" at bounding box center [229, 154] width 73 height 7
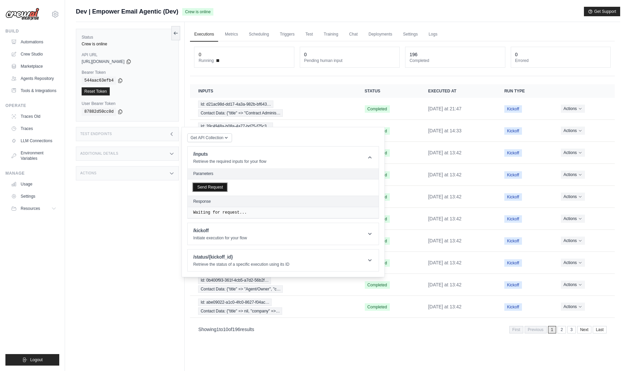
click at [212, 188] on button "Send Request" at bounding box center [210, 187] width 34 height 8
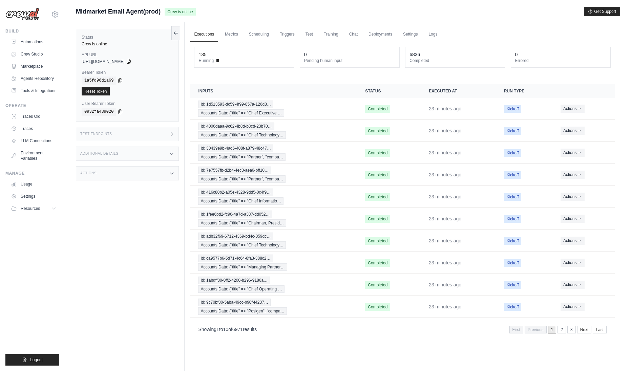
click at [131, 64] on icon at bounding box center [128, 61] width 5 height 5
click at [120, 79] on icon at bounding box center [119, 80] width 5 height 5
click at [152, 137] on div "Test Endpoints" at bounding box center [127, 134] width 103 height 14
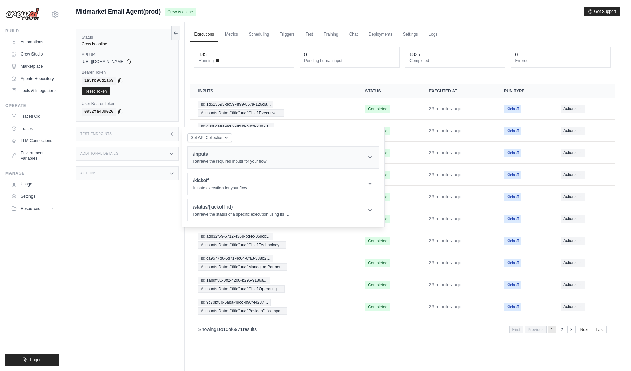
click at [216, 156] on h1 "/inputs" at bounding box center [229, 154] width 73 height 7
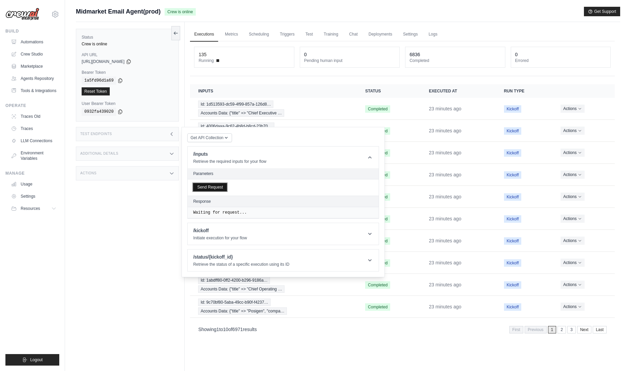
click at [223, 187] on button "Send Request" at bounding box center [210, 187] width 34 height 8
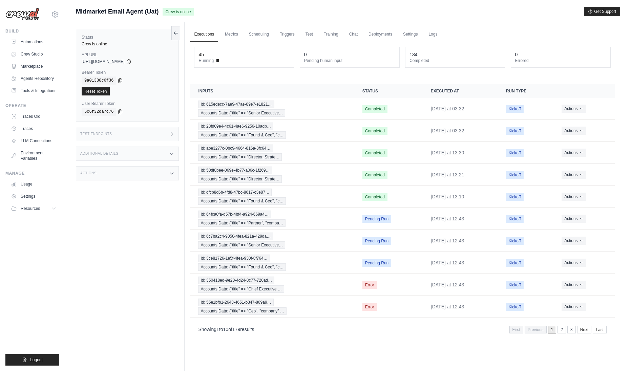
click at [145, 229] on div "Status Crew is online API URL copied [URL][DOMAIN_NAME] Bearer Token copied 9a0…" at bounding box center [130, 207] width 109 height 371
click at [125, 203] on div "Status Crew is online API URL copied [URL][DOMAIN_NAME] Bearer Token copied 9a0…" at bounding box center [130, 207] width 109 height 371
click at [159, 136] on div "Test Endpoints" at bounding box center [127, 134] width 103 height 14
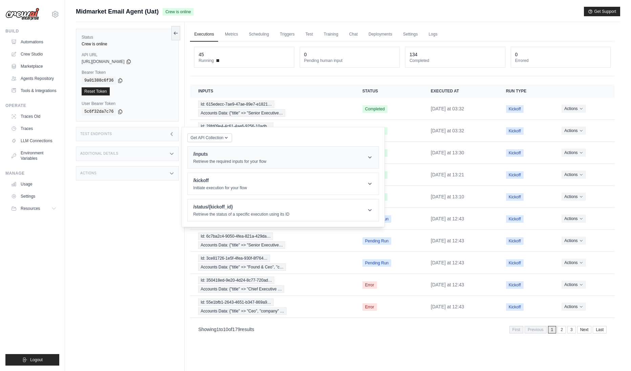
click at [204, 162] on p "Retrieve the required inputs for your flow" at bounding box center [229, 161] width 73 height 5
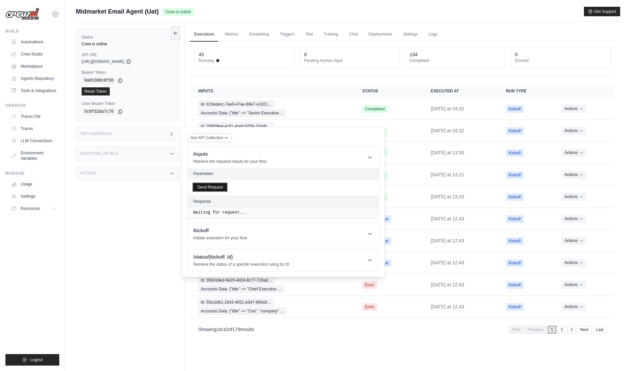
click at [214, 190] on button "Send Request" at bounding box center [210, 187] width 34 height 8
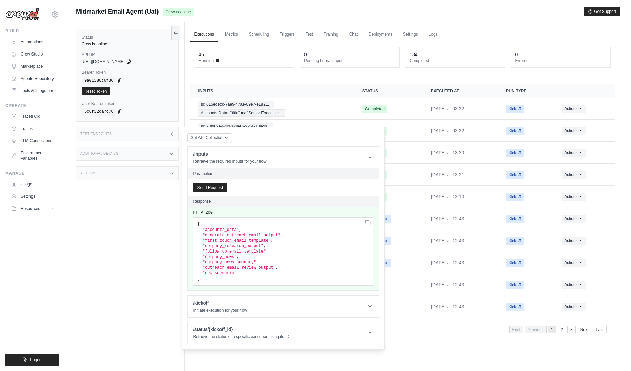
click at [130, 62] on icon at bounding box center [129, 61] width 4 height 4
click at [122, 79] on icon at bounding box center [120, 80] width 4 height 4
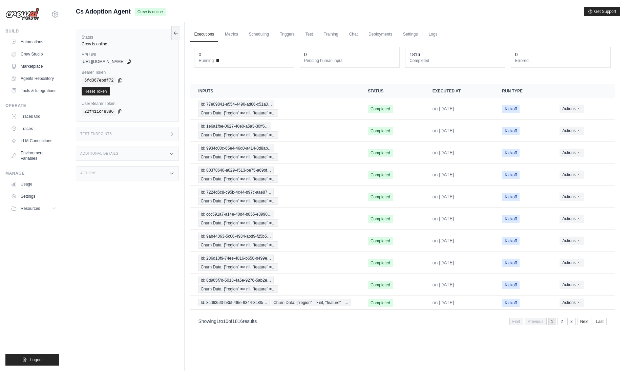
click at [131, 62] on icon at bounding box center [128, 61] width 5 height 5
click at [150, 135] on div "Test Endpoints" at bounding box center [127, 134] width 103 height 14
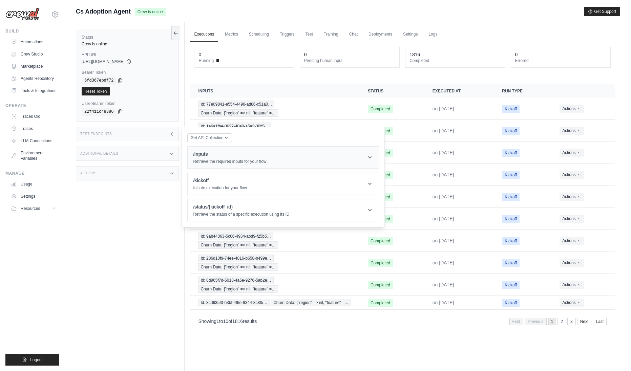
click at [237, 152] on h1 "/inputs" at bounding box center [229, 154] width 73 height 7
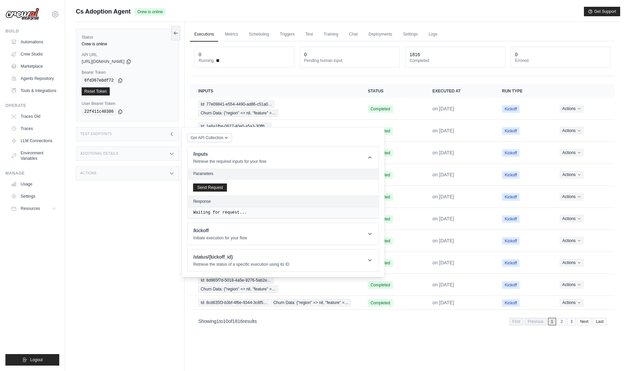
click at [210, 192] on div "Send Request" at bounding box center [283, 187] width 191 height 16
click at [211, 191] on button "Send Request" at bounding box center [210, 187] width 34 height 8
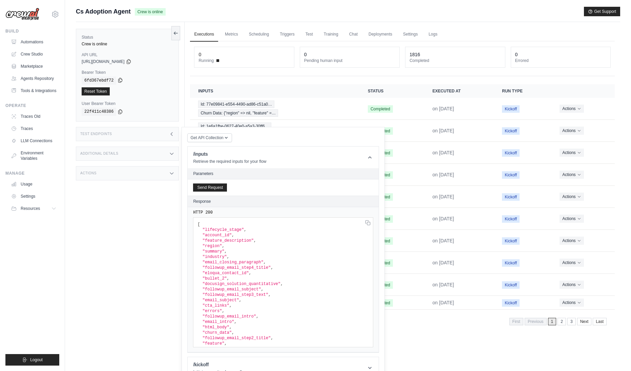
click at [120, 80] on icon at bounding box center [119, 80] width 5 height 5
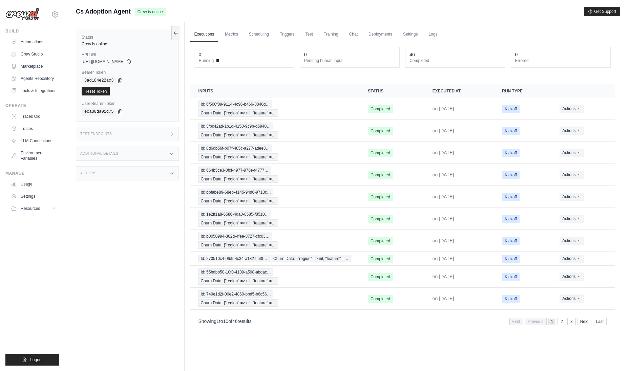
click at [144, 207] on div "Status Crew is online API URL copied [URL][DOMAIN_NAME] Bearer Token copied 3ad…" at bounding box center [130, 207] width 109 height 371
click at [131, 62] on icon at bounding box center [128, 61] width 5 height 5
click at [128, 136] on div "Test Endpoints" at bounding box center [127, 134] width 103 height 14
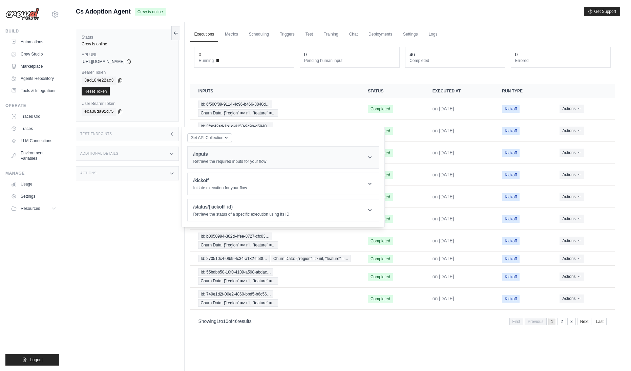
click at [242, 147] on header "/inputs Retrieve the required inputs for your flow" at bounding box center [283, 158] width 191 height 22
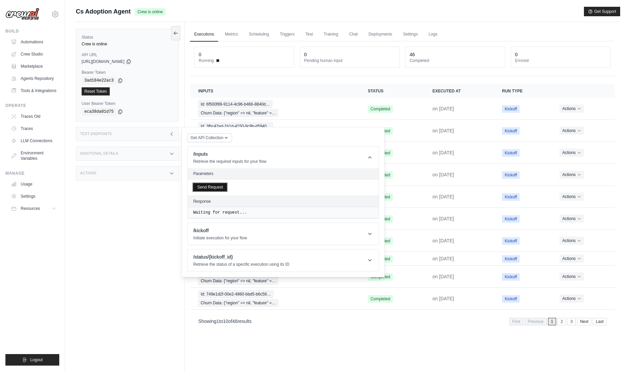
click at [218, 187] on button "Send Request" at bounding box center [210, 187] width 34 height 8
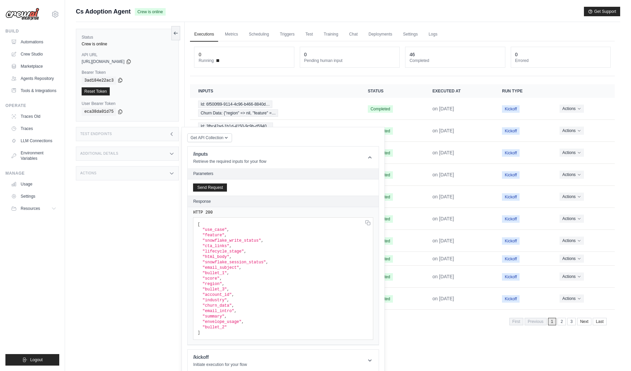
click at [120, 81] on icon at bounding box center [120, 80] width 4 height 4
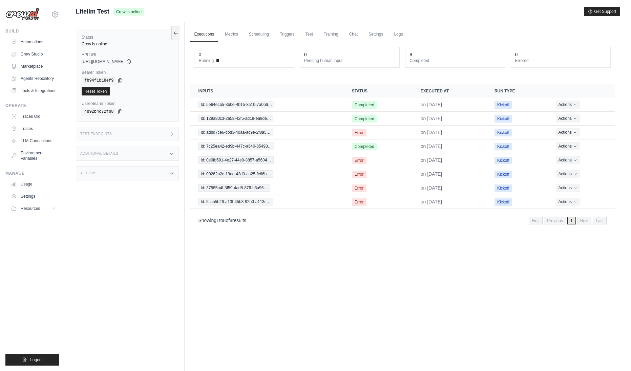
click at [383, 277] on div "Executions Metrics Scheduling Triggers Test Training Chat Settings Logs 0 Runni…" at bounding box center [401, 207] width 435 height 371
click at [131, 63] on icon at bounding box center [128, 61] width 5 height 5
click at [120, 81] on icon at bounding box center [119, 80] width 5 height 5
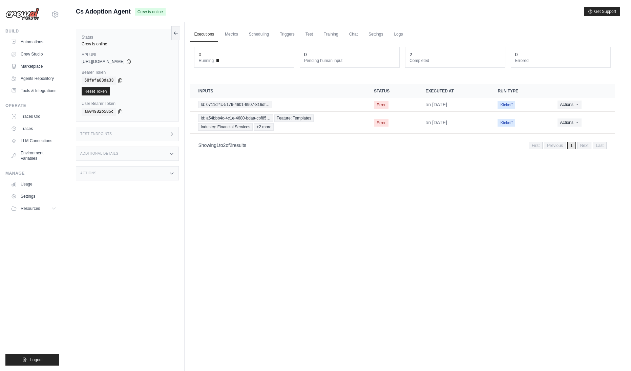
click at [166, 209] on div "Status Crew is online API URL copied [URL][DOMAIN_NAME] Bearer Token copied 68f…" at bounding box center [130, 207] width 109 height 371
click at [131, 62] on icon at bounding box center [128, 61] width 5 height 5
click at [122, 79] on icon at bounding box center [119, 80] width 5 height 5
click at [377, 239] on div "Executions Metrics Scheduling Triggers Test Training Chat Settings Logs 0 Runni…" at bounding box center [401, 207] width 435 height 371
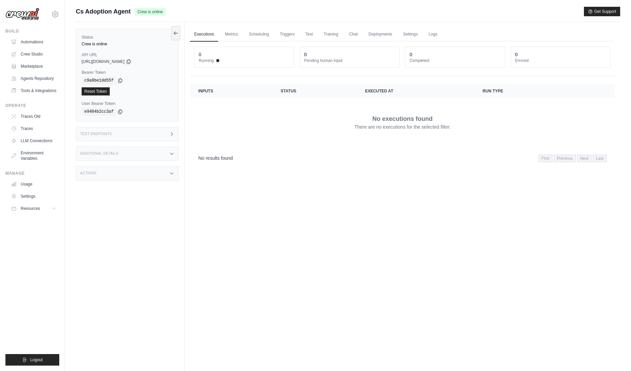
click at [158, 136] on div "Test Endpoints" at bounding box center [127, 134] width 103 height 14
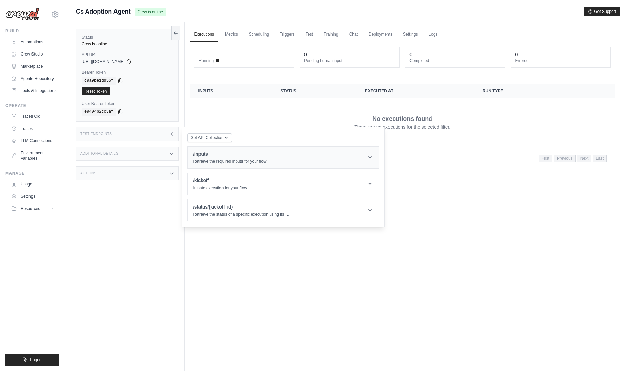
click at [214, 155] on h1 "/inputs" at bounding box center [229, 154] width 73 height 7
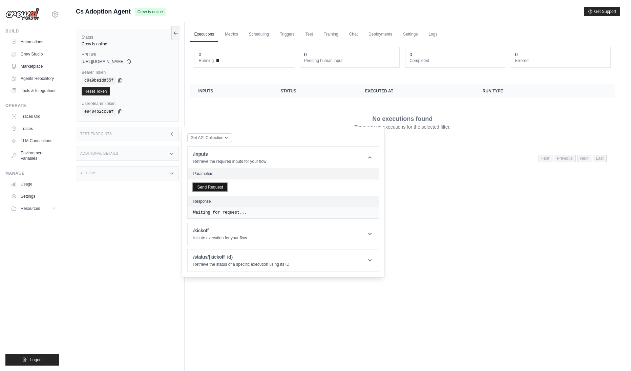
click at [215, 191] on button "Send Request" at bounding box center [210, 187] width 34 height 8
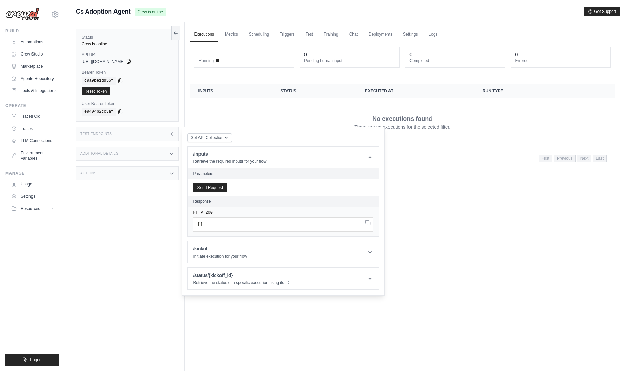
click at [131, 62] on icon at bounding box center [128, 61] width 5 height 5
click at [339, 101] on td "No executions found There are no executions for the selected filter." at bounding box center [402, 122] width 424 height 49
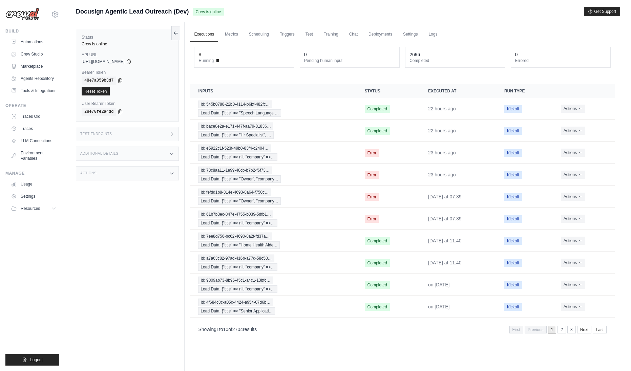
click at [141, 137] on div "Test Endpoints" at bounding box center [127, 134] width 103 height 14
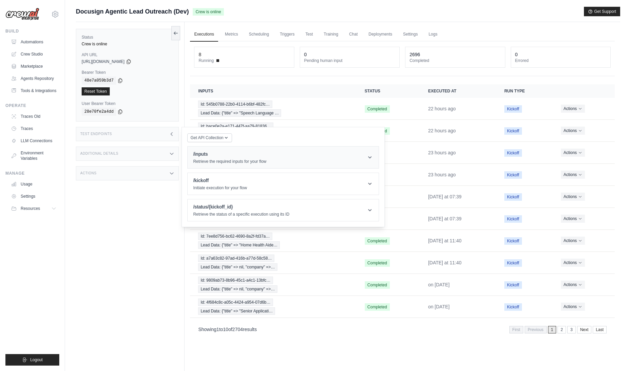
click at [215, 152] on h1 "/inputs" at bounding box center [229, 154] width 73 height 7
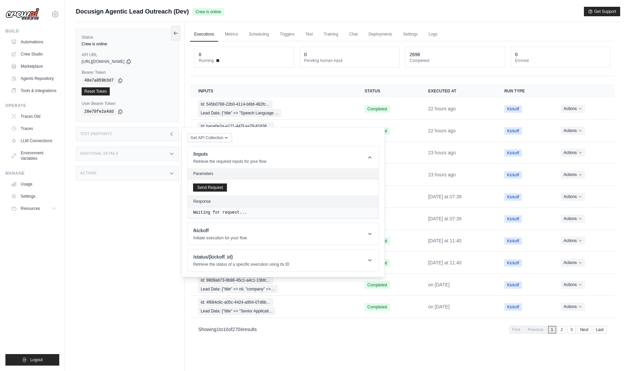
click at [209, 183] on div "Send Request" at bounding box center [283, 187] width 191 height 16
click at [209, 184] on button "Send Request" at bounding box center [210, 187] width 34 height 8
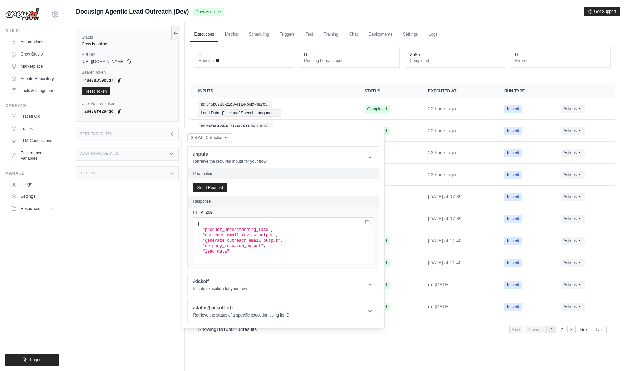
click at [146, 66] on div "Status Crew is online API URL copied https://docusign-agentic-lead-outreach-b9b…" at bounding box center [127, 75] width 103 height 93
click at [131, 62] on icon at bounding box center [128, 61] width 5 height 5
click at [121, 81] on icon at bounding box center [119, 80] width 5 height 5
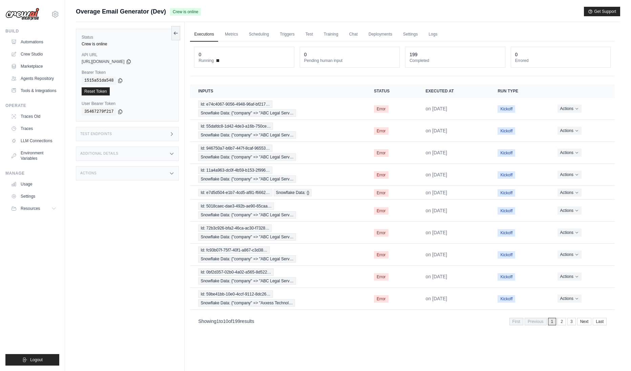
click at [153, 201] on div "Status Crew is online API URL copied [URL][DOMAIN_NAME] Bearer Token copied 151…" at bounding box center [130, 207] width 109 height 371
click at [131, 61] on icon at bounding box center [128, 61] width 5 height 5
click at [120, 80] on icon at bounding box center [119, 80] width 5 height 5
click at [145, 129] on div "Test Endpoints" at bounding box center [127, 134] width 103 height 14
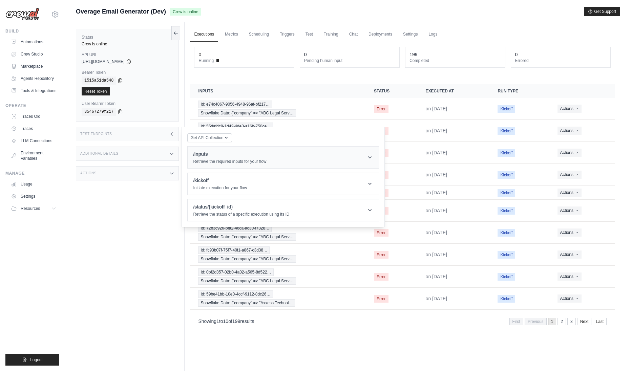
click at [231, 154] on h1 "/inputs" at bounding box center [229, 154] width 73 height 7
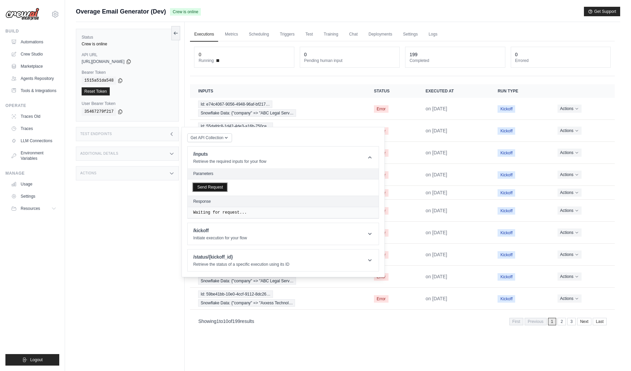
click at [218, 188] on button "Send Request" at bounding box center [210, 187] width 34 height 8
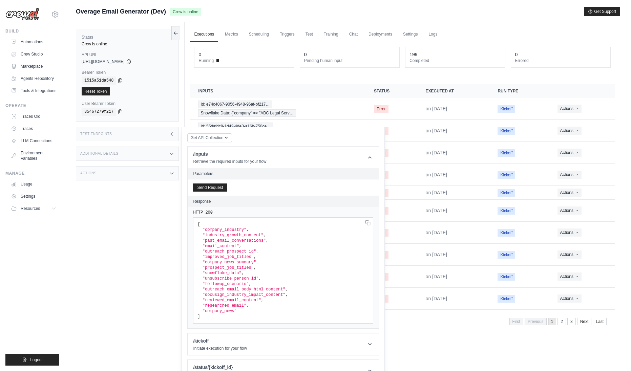
click at [184, 196] on div "Get API Collection Postman API Collection /inputs Retrieve the required inputs …" at bounding box center [282, 257] width 203 height 261
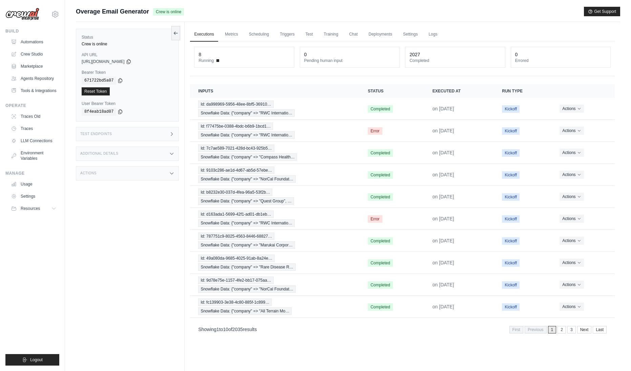
click at [172, 135] on icon at bounding box center [171, 133] width 5 height 5
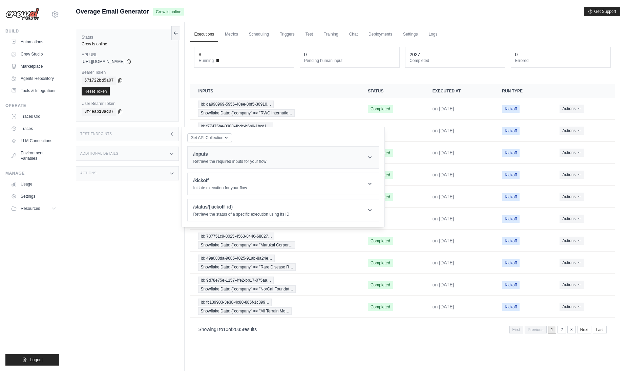
drag, startPoint x: 232, startPoint y: 152, endPoint x: 247, endPoint y: 156, distance: 15.4
click at [232, 152] on h1 "/inputs" at bounding box center [229, 154] width 73 height 7
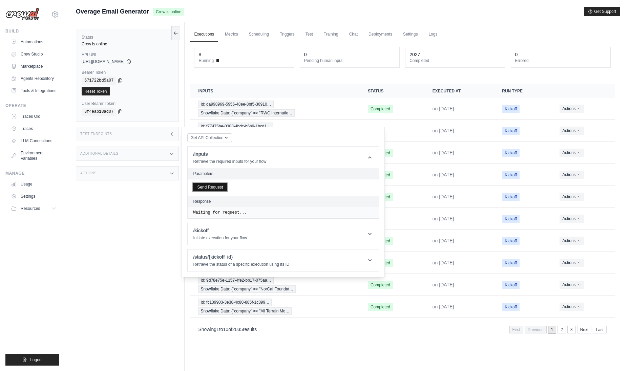
click at [213, 191] on button "Send Request" at bounding box center [210, 187] width 34 height 8
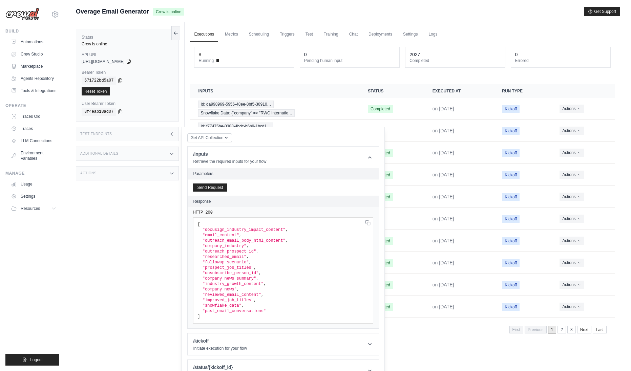
click at [131, 60] on icon at bounding box center [128, 61] width 5 height 5
click at [120, 82] on icon at bounding box center [119, 80] width 5 height 5
click at [160, 212] on div "Status Crew is online API URL copied https://overage-email-generator-7e934eae-b…" at bounding box center [130, 207] width 109 height 371
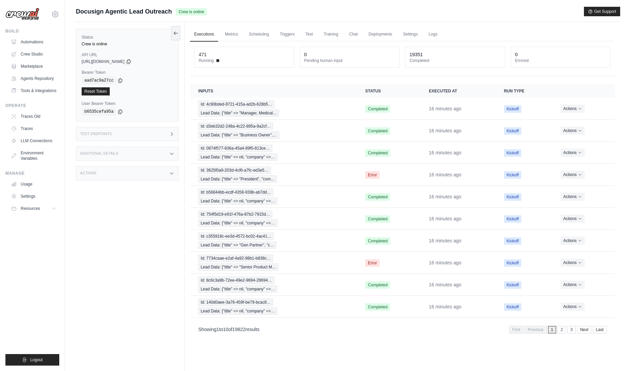
click at [170, 133] on icon at bounding box center [171, 133] width 5 height 5
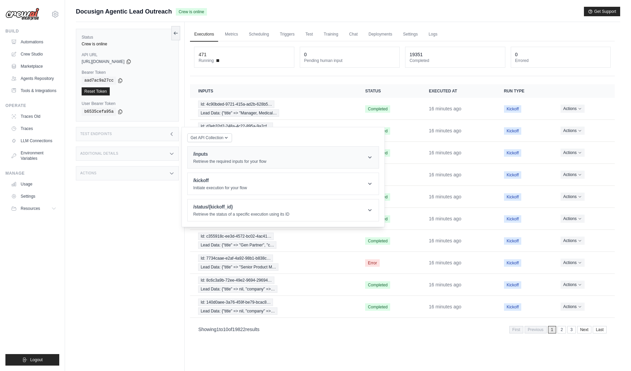
click at [222, 150] on header "/inputs Retrieve the required inputs for your flow" at bounding box center [283, 158] width 191 height 22
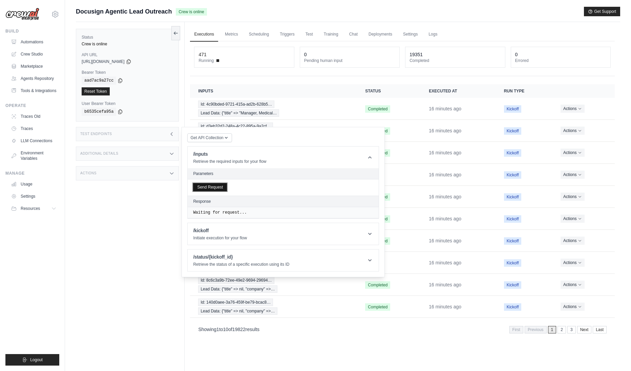
click at [205, 188] on button "Send Request" at bounding box center [210, 187] width 34 height 8
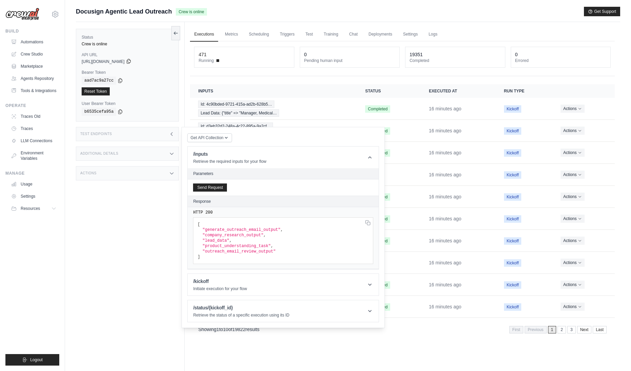
click at [131, 62] on icon at bounding box center [128, 61] width 5 height 5
click at [120, 80] on icon at bounding box center [119, 80] width 5 height 5
click at [142, 203] on div "Status Crew is online API URL copied https://docusign-agentic-lead-outreach-233…" at bounding box center [130, 207] width 109 height 371
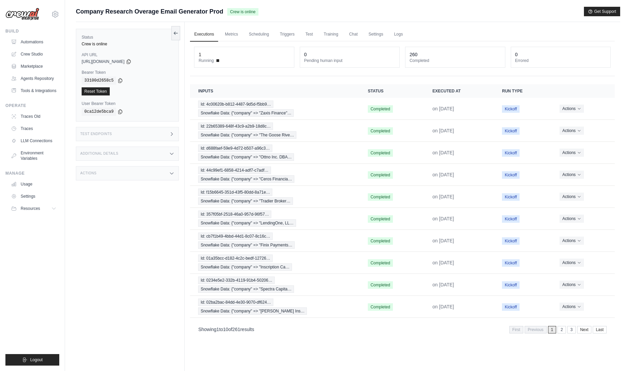
click at [163, 73] on label "Bearer Token" at bounding box center [127, 72] width 91 height 5
click at [131, 62] on icon at bounding box center [128, 61] width 5 height 5
click at [159, 140] on div "Test Endpoints" at bounding box center [127, 134] width 103 height 14
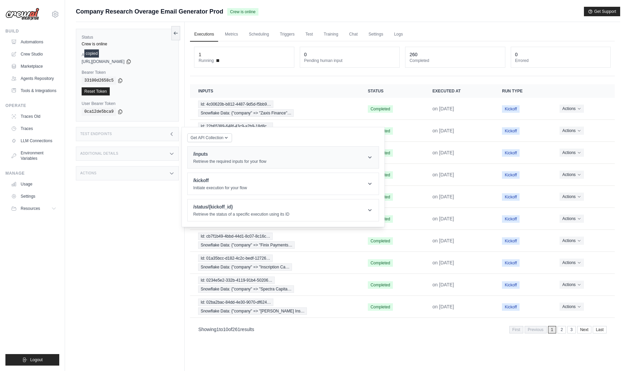
click at [204, 158] on div "/inputs Retrieve the required inputs for your flow" at bounding box center [229, 158] width 73 height 14
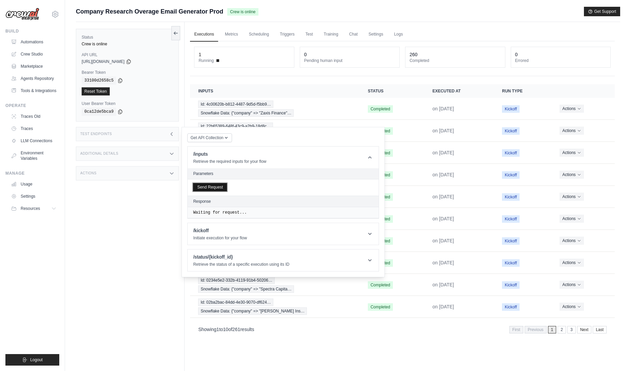
click at [220, 188] on button "Send Request" at bounding box center [210, 187] width 34 height 8
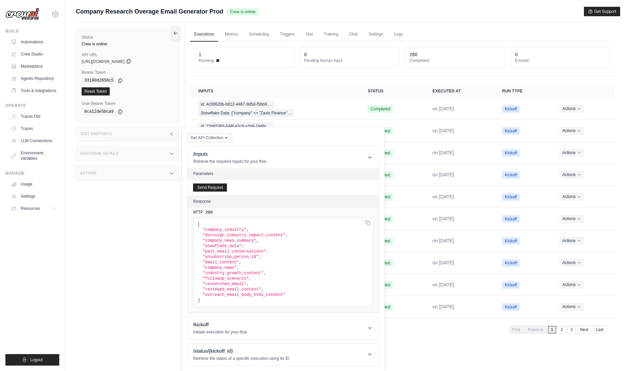
click at [131, 62] on icon at bounding box center [128, 61] width 5 height 5
click at [122, 81] on icon at bounding box center [120, 80] width 4 height 4
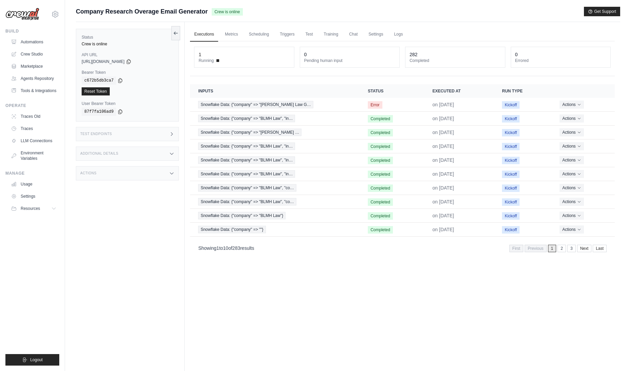
click at [157, 222] on div "Status Crew is online API URL copied [URL][DOMAIN_NAME] Bearer Token copied c67…" at bounding box center [130, 207] width 109 height 371
click at [131, 61] on icon at bounding box center [128, 61] width 5 height 5
click at [162, 135] on div "Test Endpoints" at bounding box center [127, 134] width 103 height 14
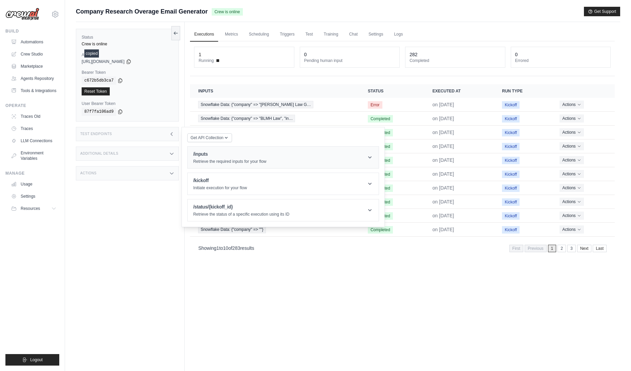
click at [212, 160] on p "Retrieve the required inputs for your flow" at bounding box center [229, 161] width 73 height 5
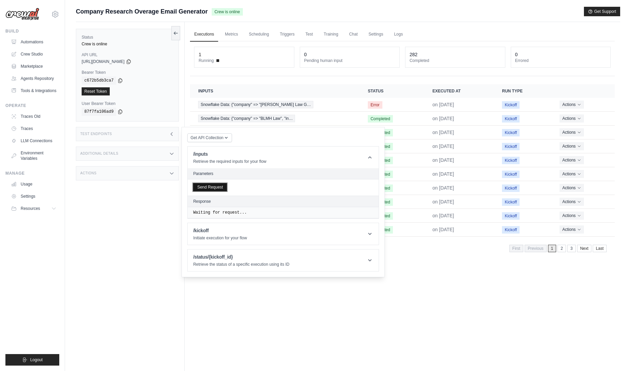
click at [214, 187] on button "Send Request" at bounding box center [210, 187] width 34 height 8
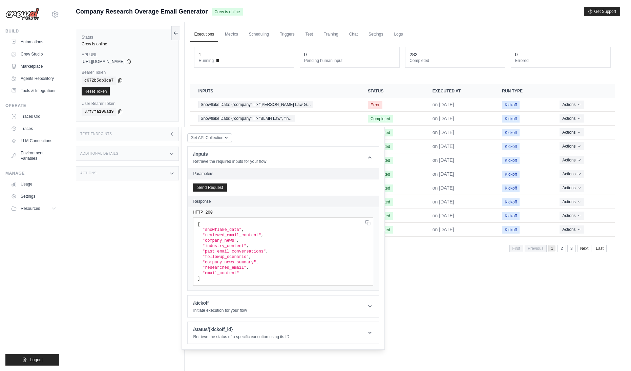
click at [122, 225] on div "Status Crew is online API URL copied [URL][DOMAIN_NAME] Bearer Token copied c67…" at bounding box center [130, 207] width 109 height 371
click at [130, 62] on icon at bounding box center [129, 61] width 4 height 4
click at [118, 79] on icon at bounding box center [120, 80] width 4 height 4
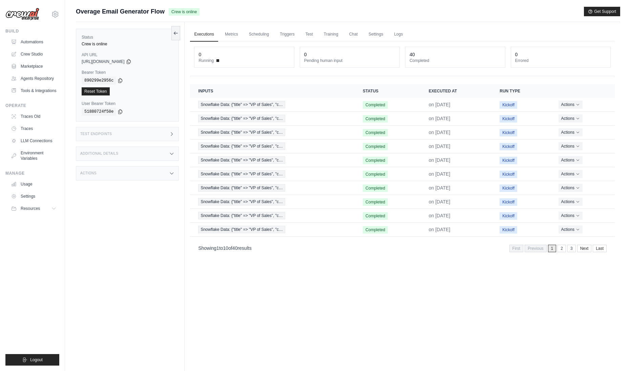
click at [361, 269] on div "Executions Metrics Scheduling Triggers Test Training Chat Settings Logs 0 Runni…" at bounding box center [401, 207] width 435 height 371
click at [159, 134] on div "Test Endpoints" at bounding box center [127, 134] width 103 height 14
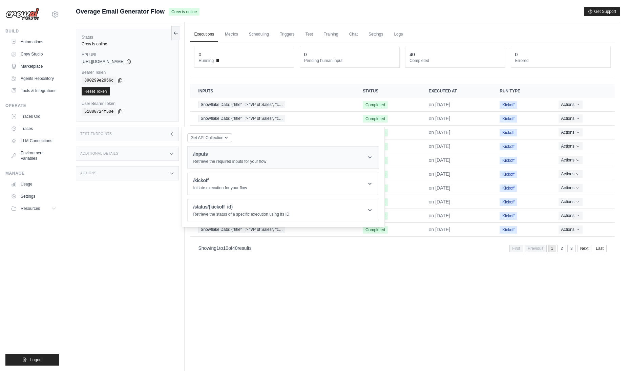
click at [250, 161] on p "Retrieve the required inputs for your flow" at bounding box center [229, 161] width 73 height 5
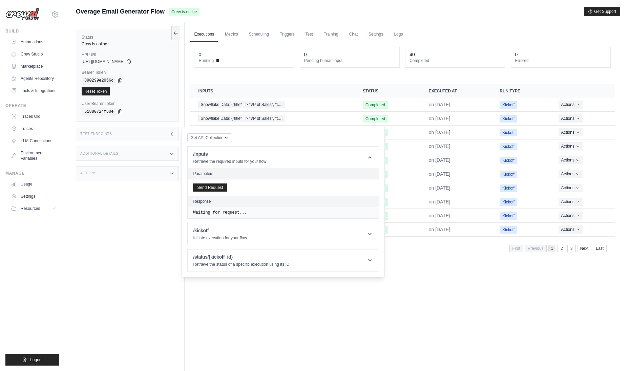
click at [199, 192] on div "Send Request" at bounding box center [283, 187] width 191 height 16
click at [200, 190] on button "Send Request" at bounding box center [210, 187] width 34 height 8
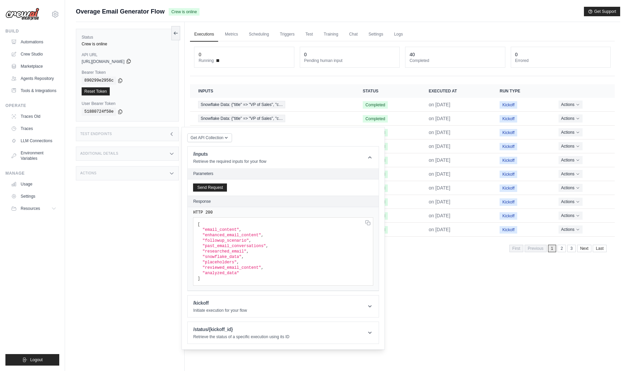
click at [131, 63] on icon at bounding box center [128, 61] width 5 height 5
click at [122, 81] on icon at bounding box center [120, 80] width 4 height 4
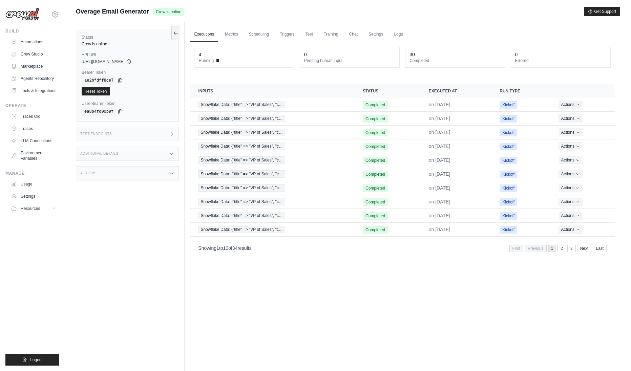
click at [125, 217] on div "Status Crew is online API URL copied [URL][DOMAIN_NAME] Bearer Token copied ae2…" at bounding box center [130, 207] width 109 height 371
click at [151, 131] on div "Test Endpoints" at bounding box center [127, 134] width 103 height 14
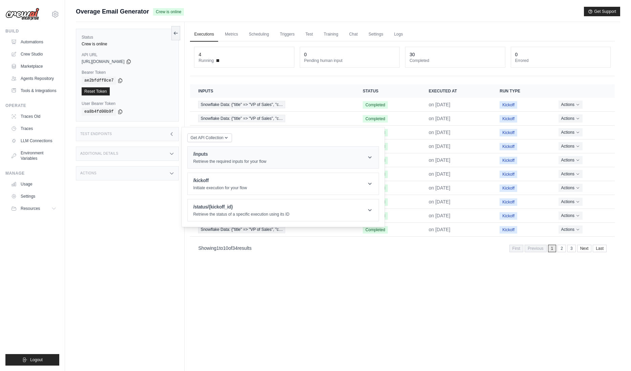
click at [251, 155] on h1 "/inputs" at bounding box center [229, 154] width 73 height 7
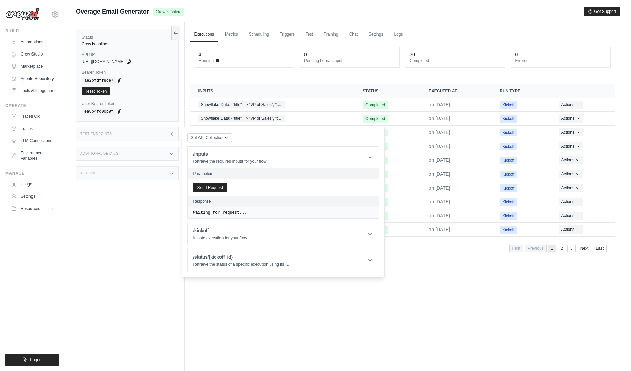
click at [131, 62] on icon at bounding box center [128, 61] width 5 height 5
click at [121, 80] on icon at bounding box center [119, 80] width 5 height 5
click at [156, 189] on div "Status Crew is online API URL copied https://overage-email-generator-d9aa01d1-c…" at bounding box center [130, 207] width 109 height 371
click at [226, 185] on button "Send Request" at bounding box center [210, 187] width 34 height 8
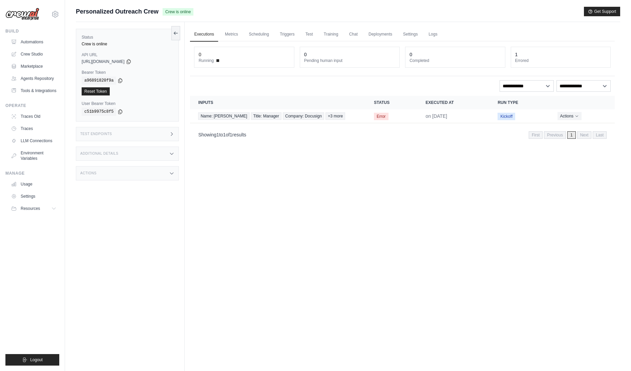
click at [163, 226] on div "Status Crew is online API URL copied [URL][DOMAIN_NAME] Bearer Token copied a96…" at bounding box center [130, 207] width 109 height 371
click at [156, 129] on div "Test Endpoints" at bounding box center [127, 134] width 103 height 14
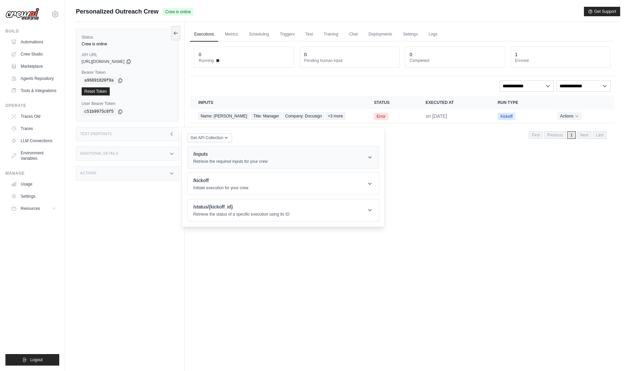
click at [233, 158] on div "/inputs Retrieve the required inputs for your crew" at bounding box center [230, 158] width 74 height 14
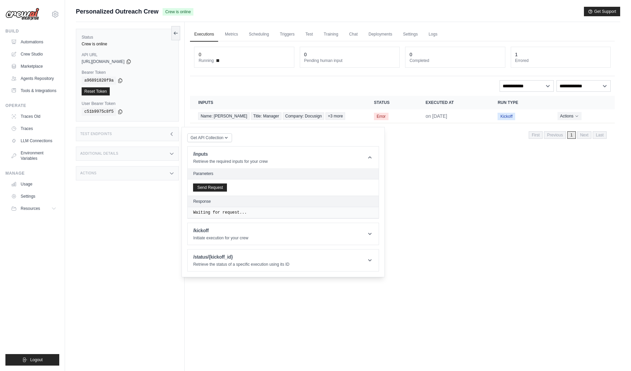
click at [312, 182] on div "Send Request" at bounding box center [283, 187] width 191 height 16
click at [225, 187] on button "Send Request" at bounding box center [210, 187] width 34 height 8
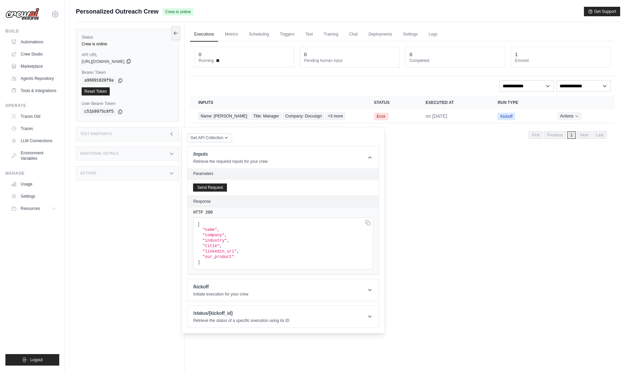
click at [131, 63] on icon at bounding box center [128, 61] width 5 height 5
click at [121, 81] on icon at bounding box center [120, 80] width 4 height 4
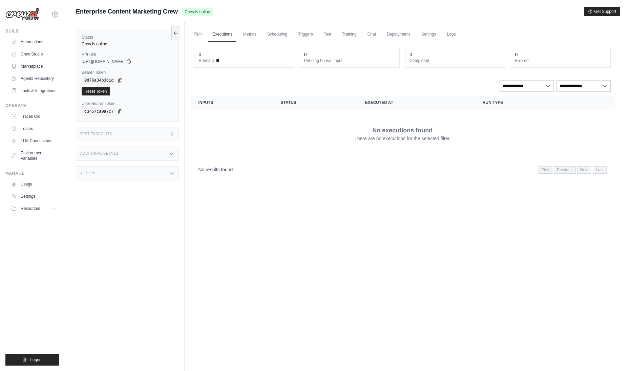
click at [343, 240] on div "Run Executions Metrics Scheduling Triggers Test Training Chat Deployments Setti…" at bounding box center [401, 207] width 435 height 371
click at [131, 135] on div "Test Endpoints" at bounding box center [127, 134] width 103 height 14
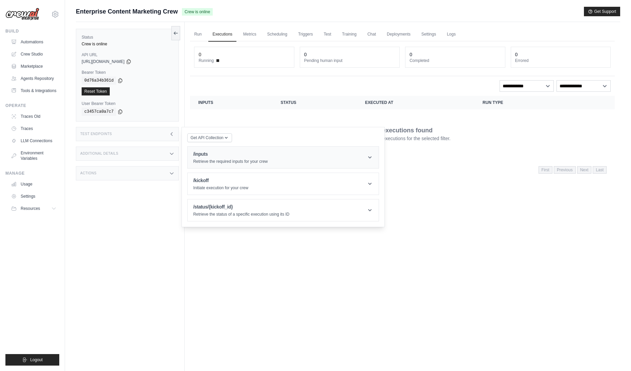
click at [231, 159] on p "Retrieve the required inputs for your crew" at bounding box center [230, 161] width 74 height 5
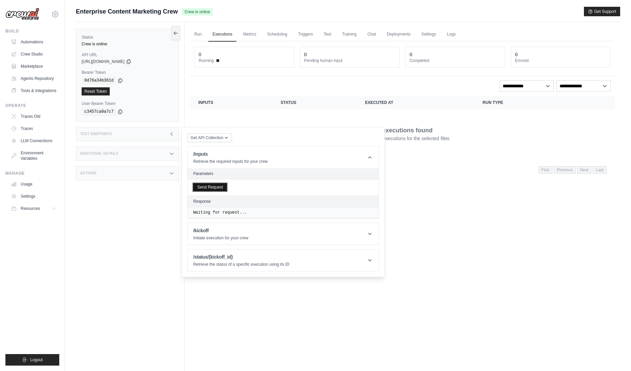
click at [213, 188] on button "Send Request" at bounding box center [210, 187] width 34 height 8
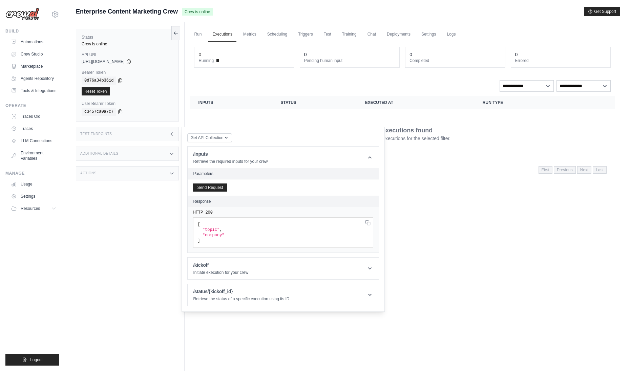
click at [98, 203] on div "Status Crew is online API URL copied [URL][DOMAIN_NAME] Bearer Token copied 0d7…" at bounding box center [130, 207] width 109 height 371
click at [131, 63] on icon at bounding box center [128, 61] width 5 height 5
click at [124, 80] on div "0d76a34b361d" at bounding box center [127, 80] width 91 height 8
click at [122, 80] on icon at bounding box center [119, 80] width 5 height 5
click at [450, 211] on div "Run Executions Metrics Scheduling Triggers Test Training Chat Deployments Setti…" at bounding box center [401, 207] width 435 height 371
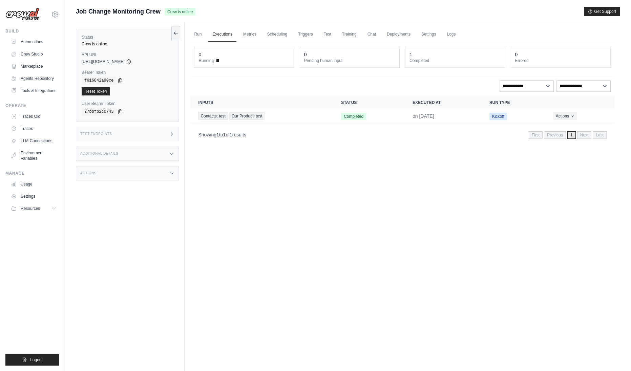
click at [274, 224] on div "Run Executions Metrics Scheduling Triggers Test Training Chat Deployments Setti…" at bounding box center [401, 207] width 435 height 371
click at [160, 129] on div "Test Endpoints" at bounding box center [127, 134] width 103 height 14
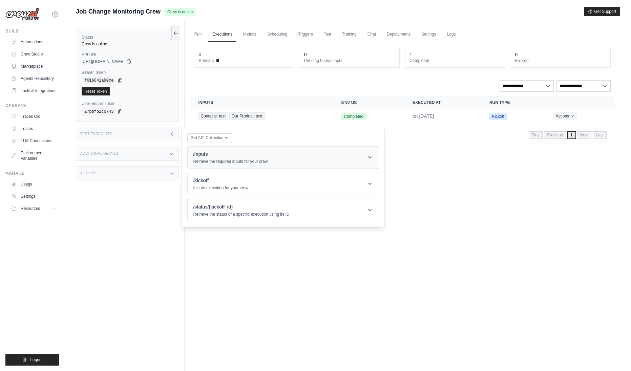
click at [237, 157] on h1 "/inputs" at bounding box center [230, 154] width 74 height 7
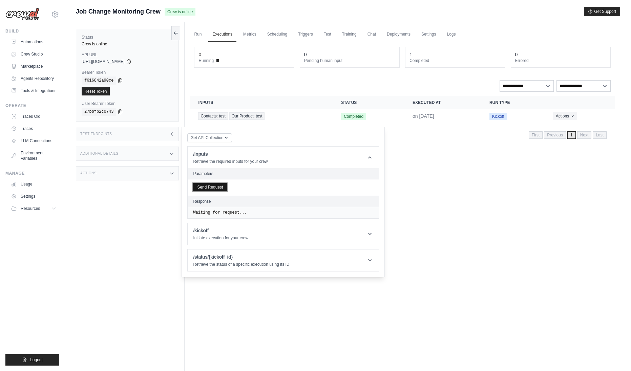
click at [219, 187] on button "Send Request" at bounding box center [210, 187] width 34 height 8
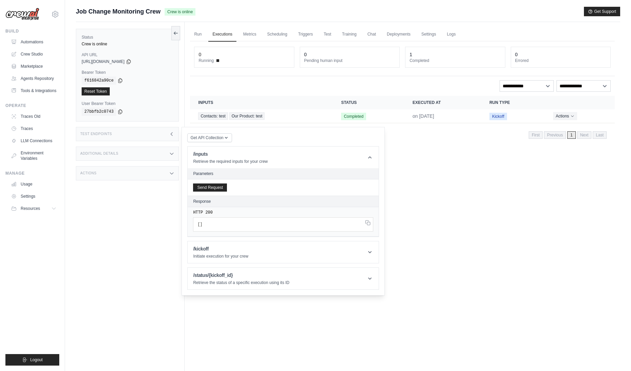
click at [472, 222] on div "Run Executions Metrics Scheduling Triggers Test Training Chat Deployments Setti…" at bounding box center [401, 207] width 435 height 371
